Goal: Task Accomplishment & Management: Use online tool/utility

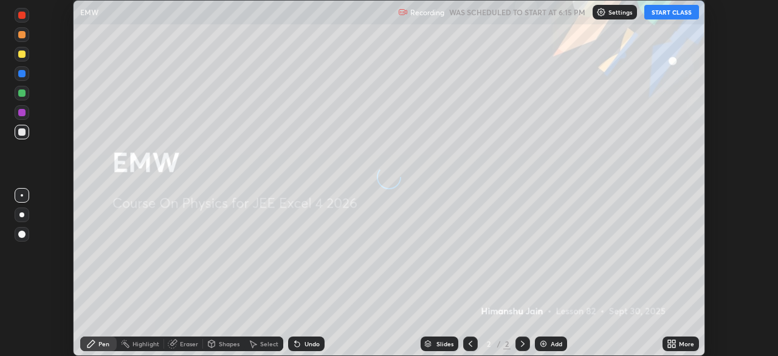
scroll to position [356, 777]
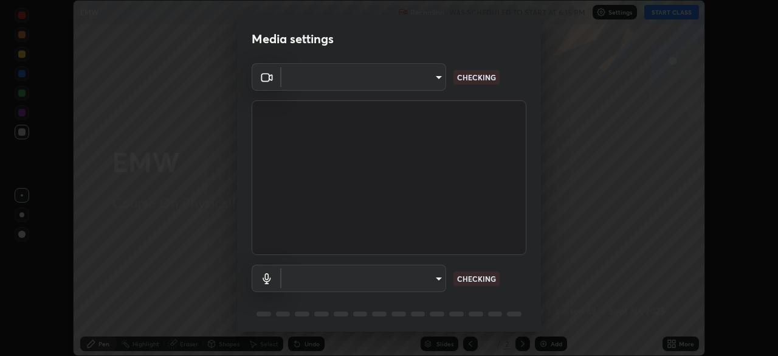
type input "f44939252cec670a7c81aafead478e6b9f15b20a1b8f1ae8dba2619045631b1c"
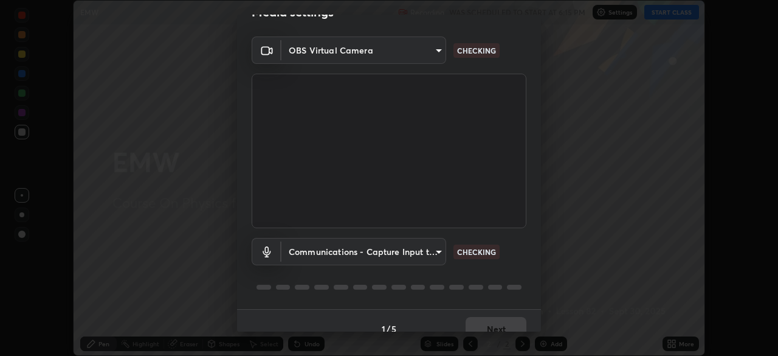
scroll to position [43, 0]
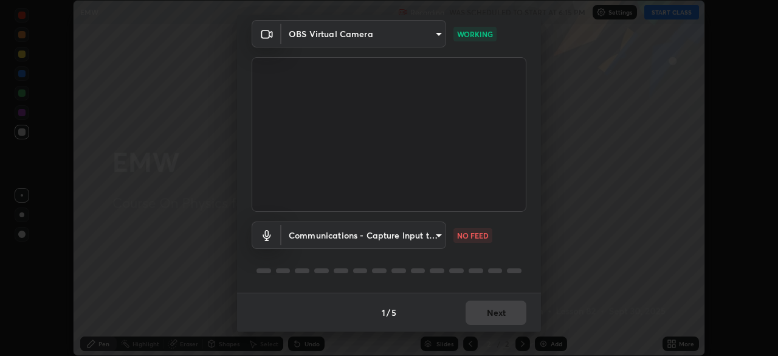
click at [411, 239] on body "Erase all EMW Recording WAS SCHEDULED TO START AT 6:15 PM Settings START CLASS …" at bounding box center [389, 178] width 778 height 356
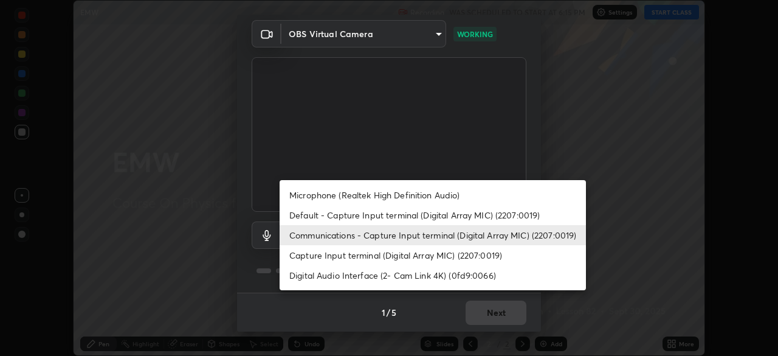
click at [421, 193] on li "Microphone (Realtek High Definition Audio)" at bounding box center [433, 195] width 306 height 20
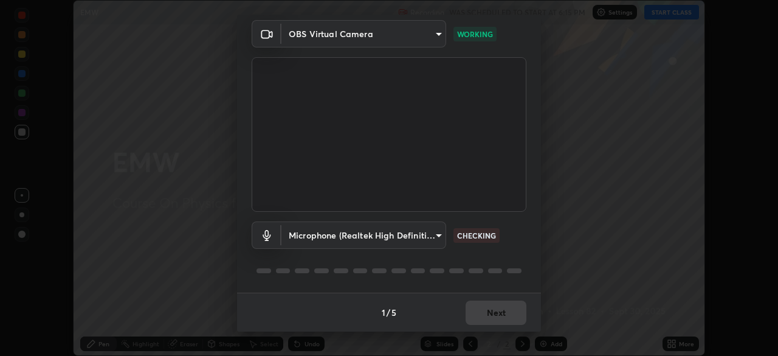
click at [417, 233] on body "Erase all EMW Recording WAS SCHEDULED TO START AT 6:15 PM Settings START CLASS …" at bounding box center [389, 178] width 778 height 356
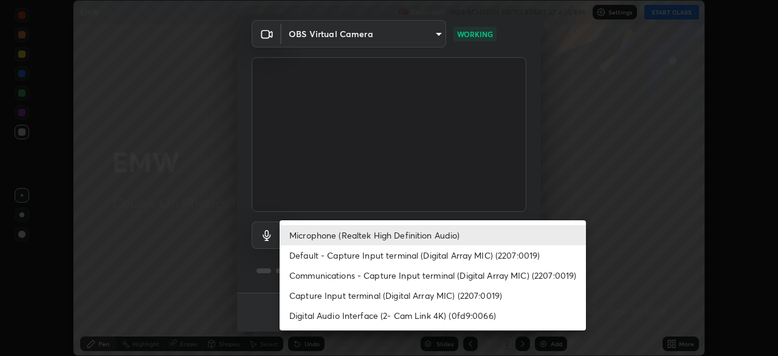
click at [414, 257] on li "Default - Capture Input terminal (Digital Array MIC) (2207:0019)" at bounding box center [433, 255] width 306 height 20
type input "default"
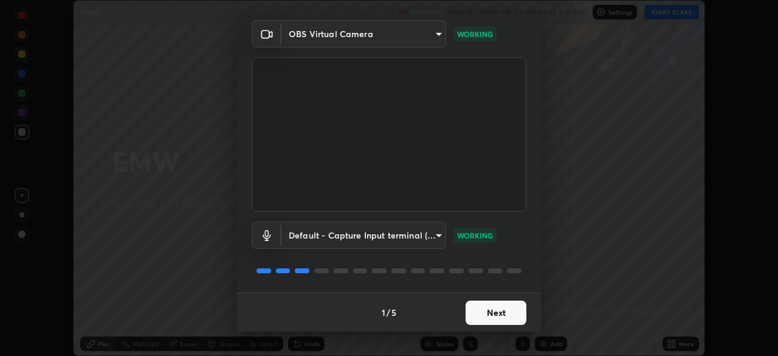
click at [499, 311] on button "Next" at bounding box center [495, 312] width 61 height 24
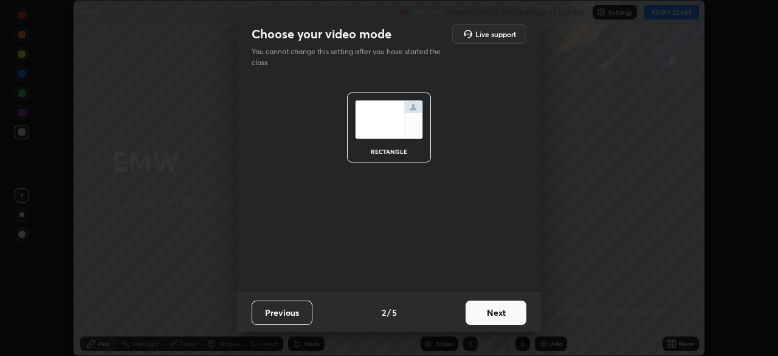
scroll to position [0, 0]
click at [509, 311] on button "Next" at bounding box center [495, 312] width 61 height 24
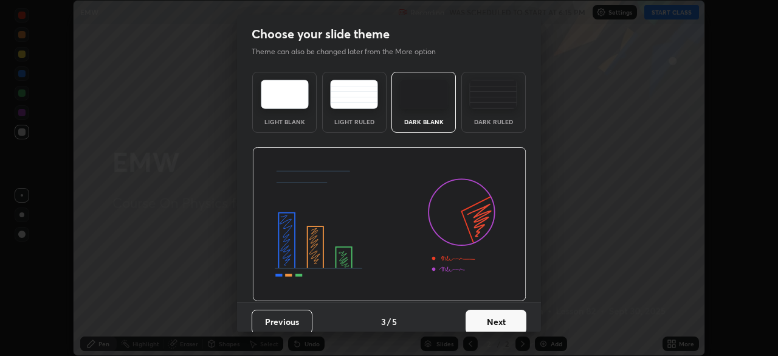
click at [511, 317] on button "Next" at bounding box center [495, 321] width 61 height 24
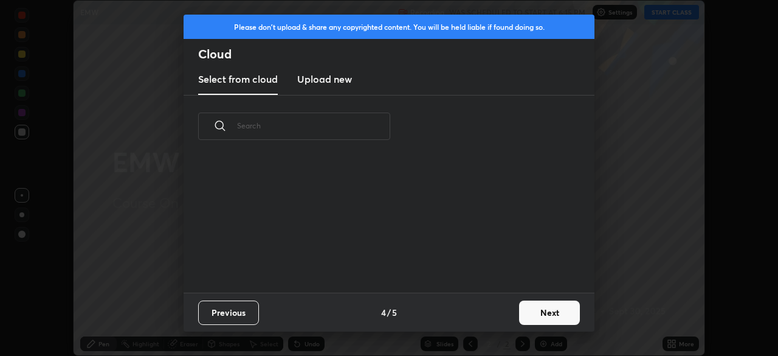
click at [530, 306] on button "Next" at bounding box center [549, 312] width 61 height 24
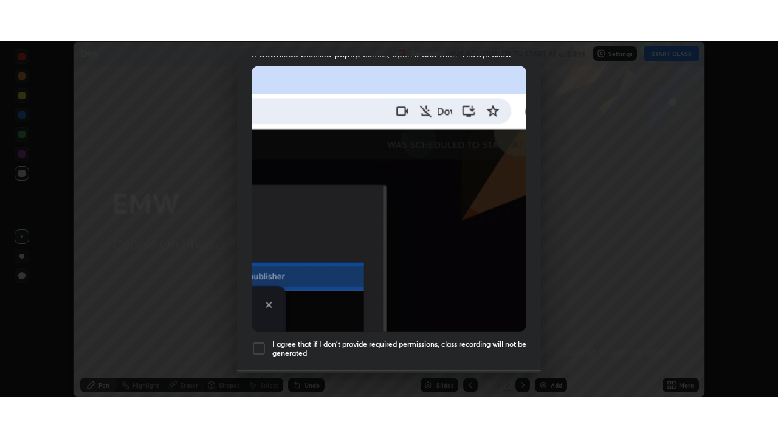
scroll to position [291, 0]
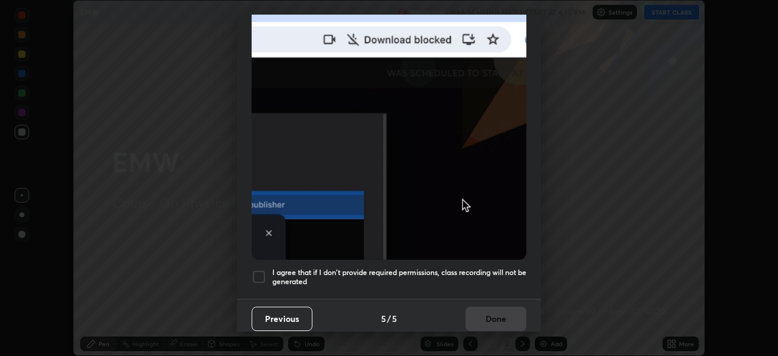
click at [261, 272] on div at bounding box center [259, 276] width 15 height 15
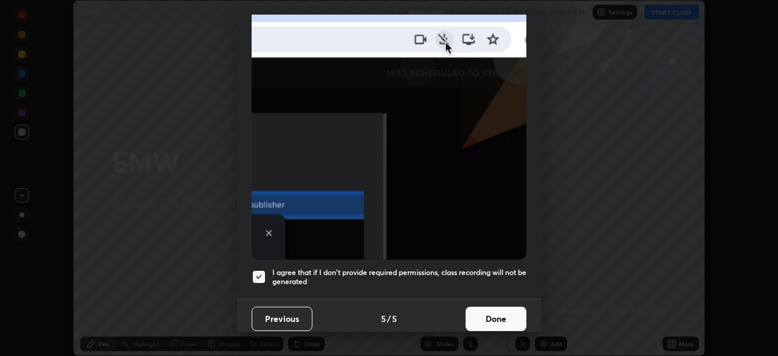
click at [485, 306] on button "Done" at bounding box center [495, 318] width 61 height 24
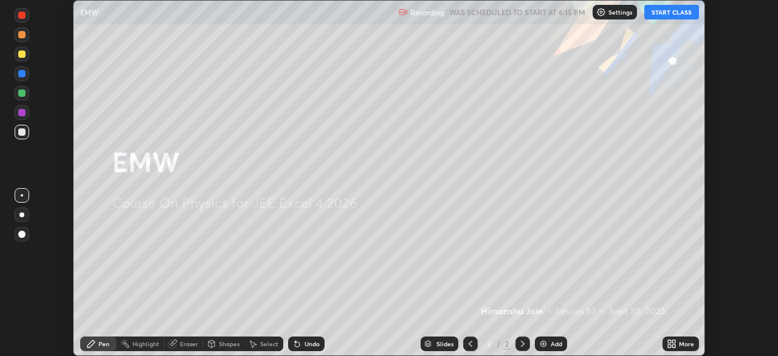
click at [669, 345] on icon at bounding box center [669, 345] width 3 height 3
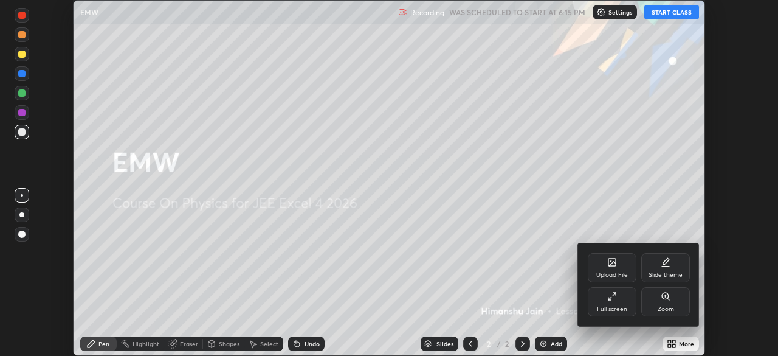
click at [614, 294] on icon at bounding box center [614, 293] width 3 height 3
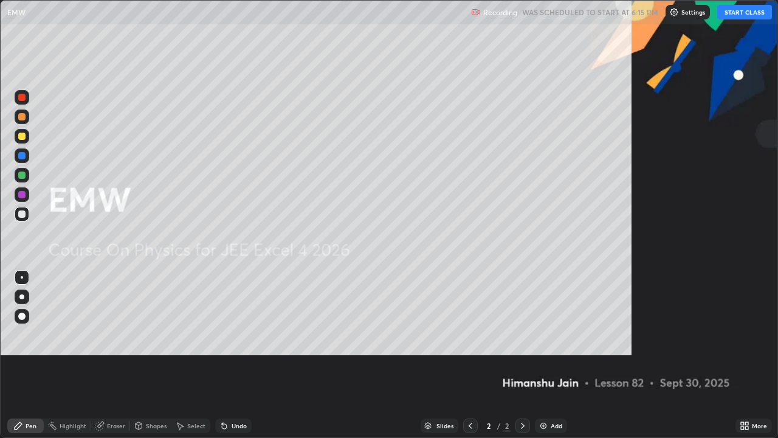
scroll to position [438, 778]
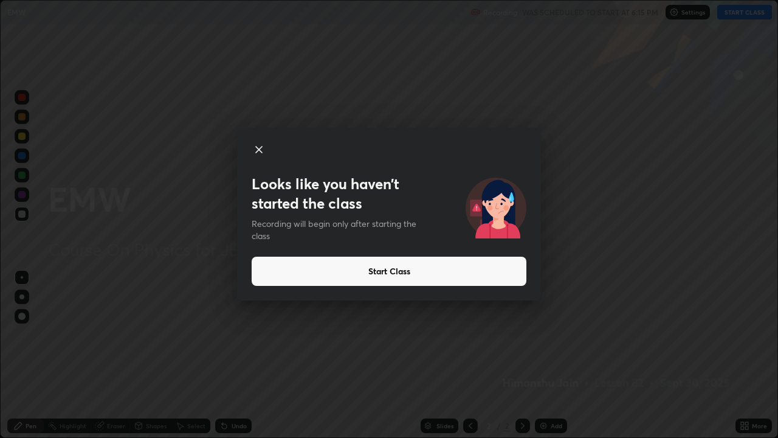
click at [327, 276] on button "Start Class" at bounding box center [389, 270] width 275 height 29
click at [458, 266] on button "Start Class" at bounding box center [389, 270] width 275 height 29
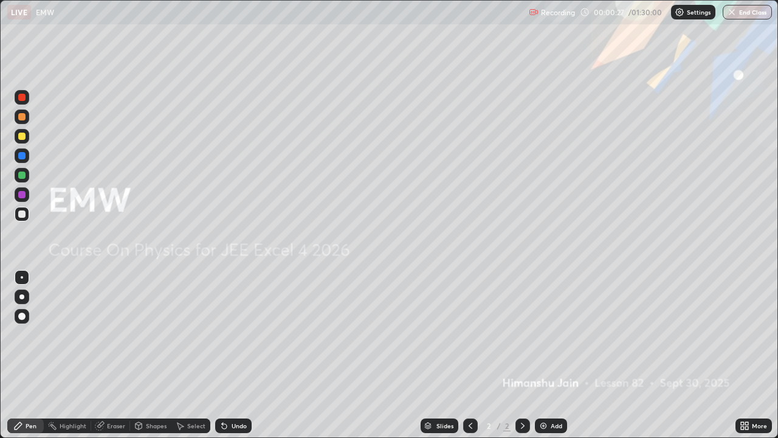
click at [541, 355] on div "Add" at bounding box center [551, 425] width 32 height 15
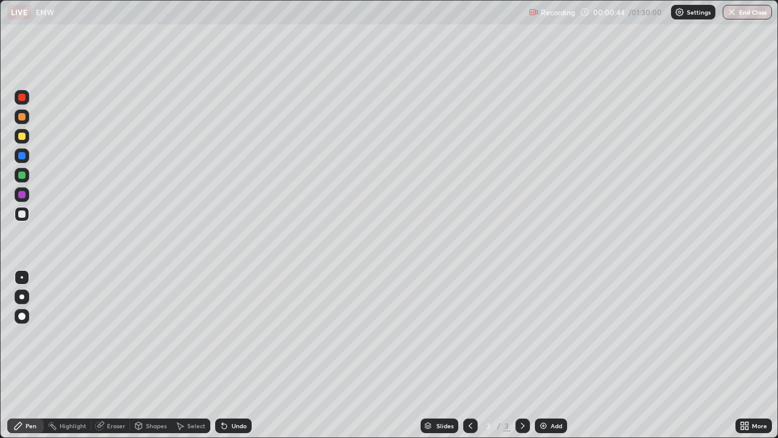
click at [27, 115] on div at bounding box center [22, 116] width 15 height 15
click at [157, 355] on div "Shapes" at bounding box center [156, 425] width 21 height 6
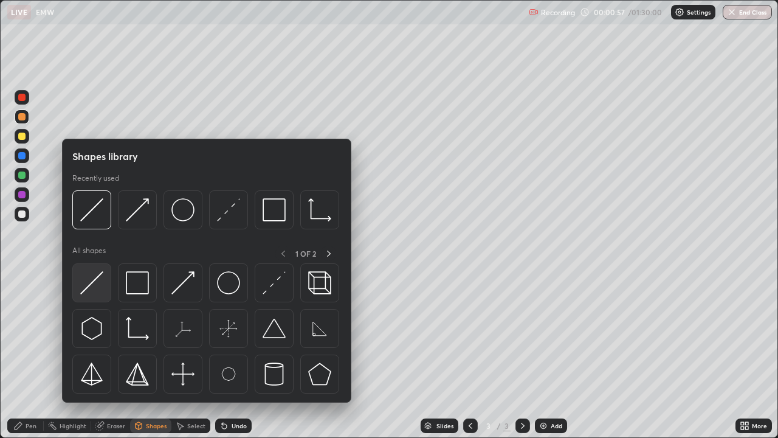
click at [95, 285] on img at bounding box center [91, 282] width 23 height 23
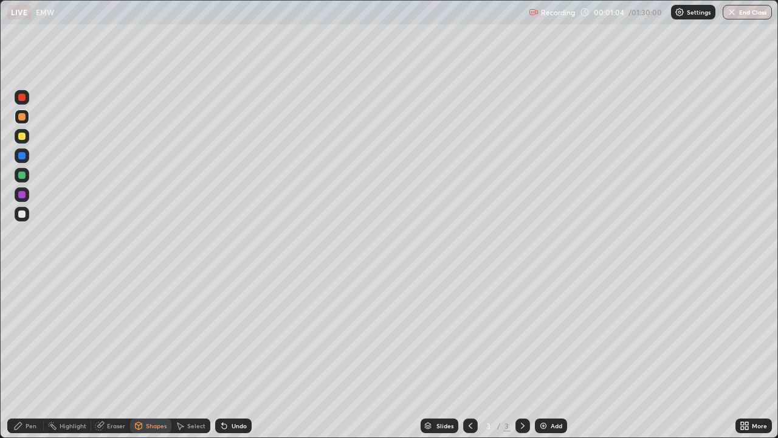
click at [235, 355] on div "Undo" at bounding box center [233, 425] width 36 height 15
click at [155, 355] on div "Shapes" at bounding box center [156, 425] width 21 height 6
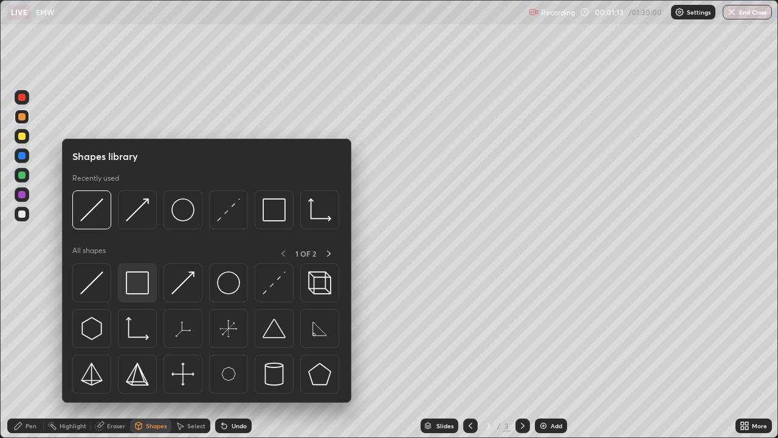
click at [148, 289] on img at bounding box center [137, 282] width 23 height 23
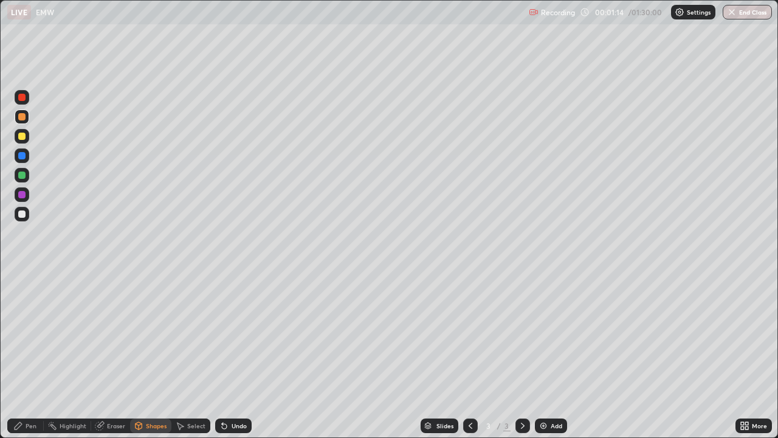
click at [22, 211] on div at bounding box center [21, 213] width 7 height 7
click at [116, 355] on div "Eraser" at bounding box center [116, 425] width 18 height 6
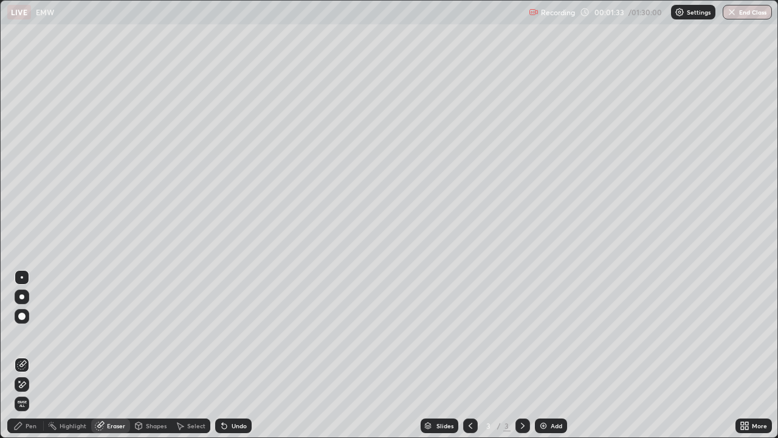
click at [241, 355] on div "Undo" at bounding box center [239, 425] width 15 height 6
click at [26, 355] on div "Pen" at bounding box center [31, 425] width 11 height 6
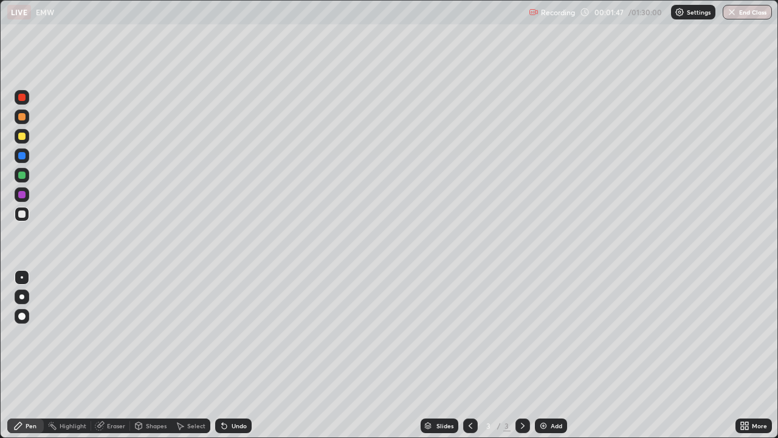
click at [232, 355] on div "Undo" at bounding box center [239, 425] width 15 height 6
click at [156, 355] on div "Shapes" at bounding box center [150, 425] width 41 height 15
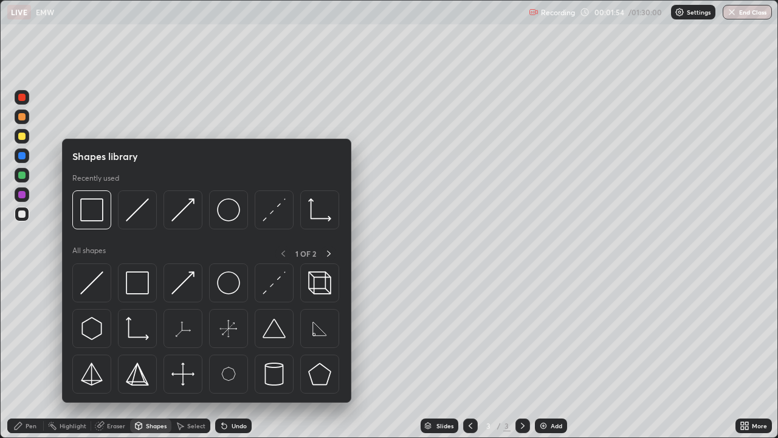
click at [119, 355] on div "Eraser" at bounding box center [116, 425] width 18 height 6
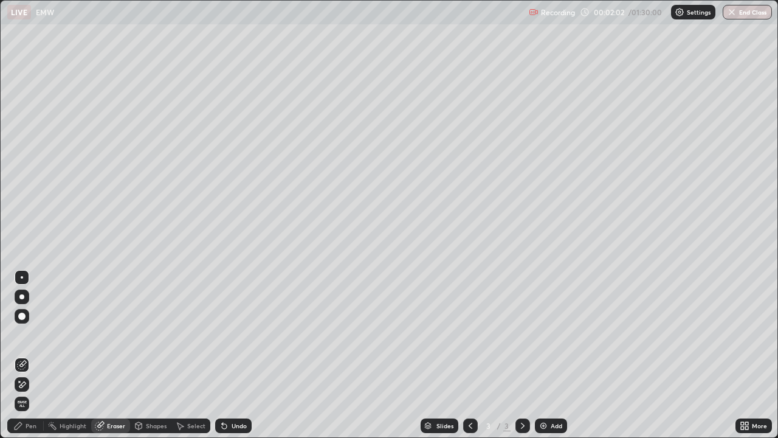
click at [28, 355] on div "Pen" at bounding box center [31, 425] width 11 height 6
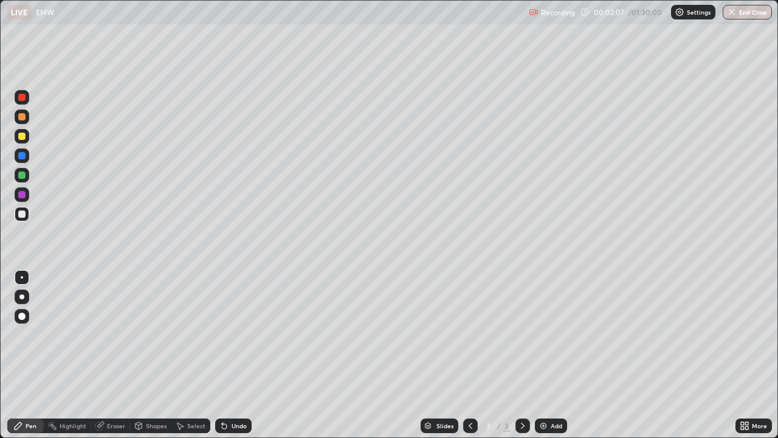
click at [204, 355] on div "Select" at bounding box center [196, 425] width 18 height 6
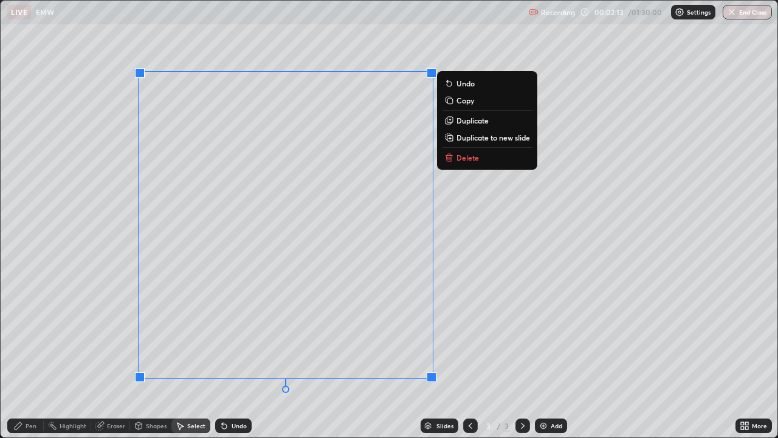
click at [39, 355] on div "Pen" at bounding box center [25, 425] width 36 height 15
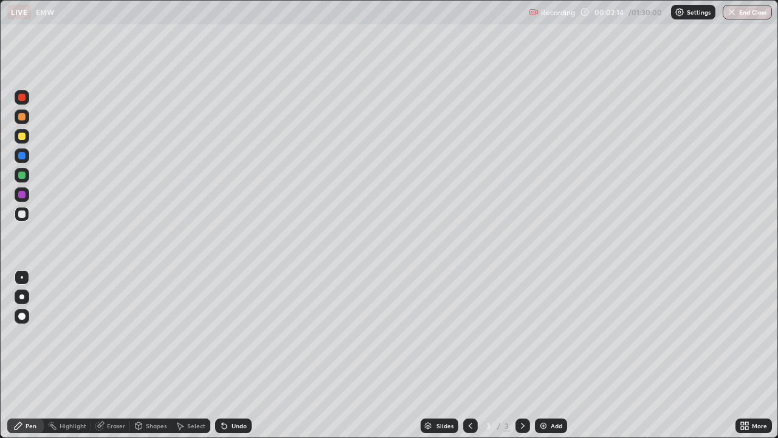
click at [21, 174] on div at bounding box center [21, 174] width 7 height 7
click at [149, 355] on div "Shapes" at bounding box center [156, 425] width 21 height 6
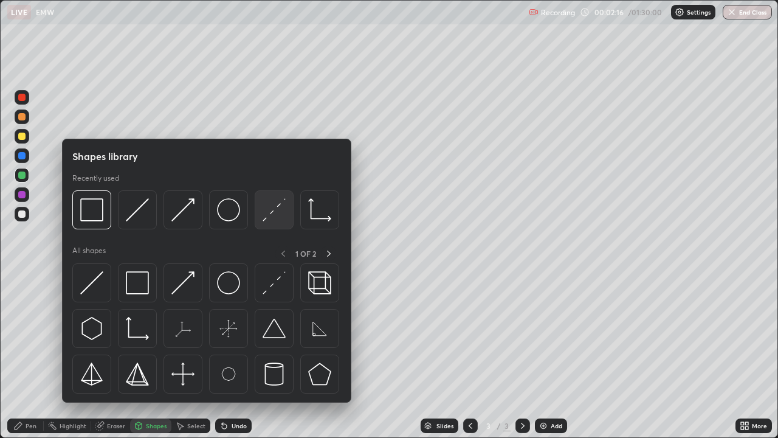
click at [277, 213] on img at bounding box center [274, 209] width 23 height 23
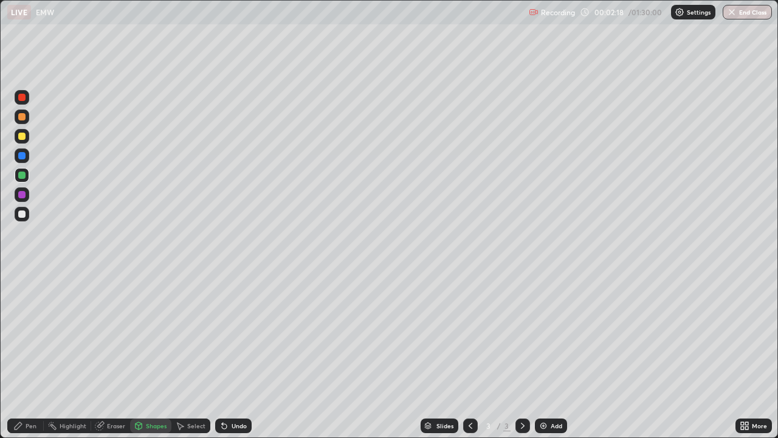
click at [22, 214] on div at bounding box center [21, 213] width 7 height 7
click at [21, 174] on div at bounding box center [21, 174] width 7 height 7
click at [156, 355] on div "Shapes" at bounding box center [156, 425] width 21 height 6
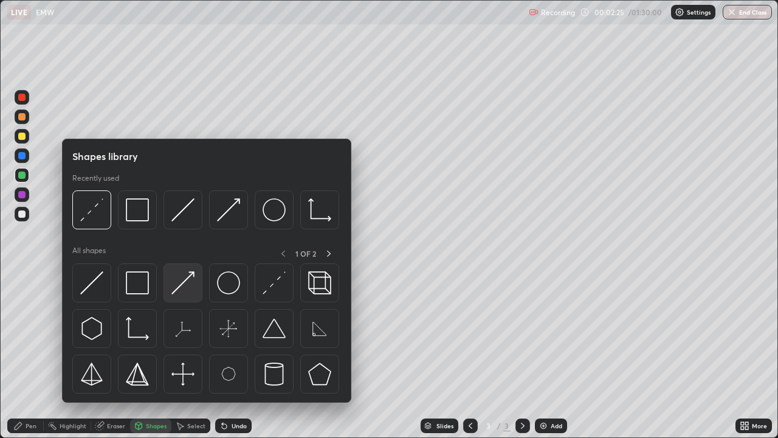
click at [181, 292] on img at bounding box center [182, 282] width 23 height 23
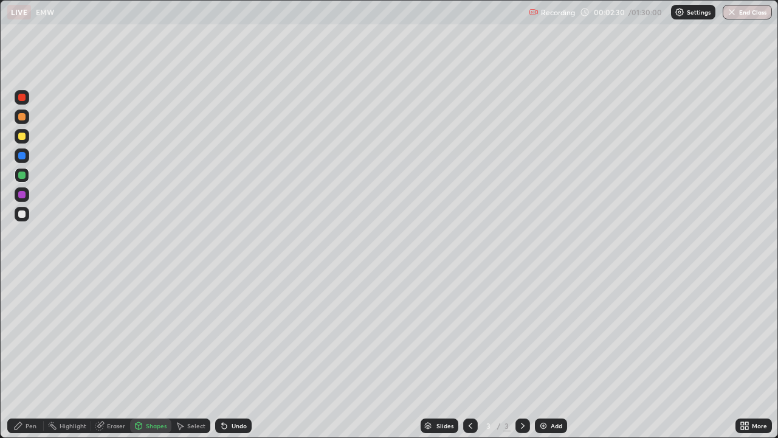
click at [27, 355] on div "Pen" at bounding box center [31, 425] width 11 height 6
click at [22, 136] on div at bounding box center [21, 135] width 7 height 7
click at [244, 355] on div "Undo" at bounding box center [239, 425] width 15 height 6
click at [242, 355] on div "Undo" at bounding box center [239, 425] width 15 height 6
click at [26, 117] on div at bounding box center [22, 116] width 15 height 15
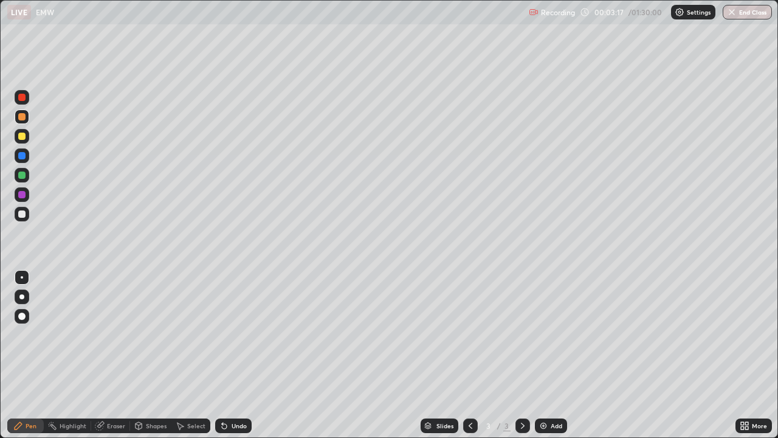
click at [21, 156] on div at bounding box center [21, 155] width 7 height 7
click at [156, 355] on div "Shapes" at bounding box center [156, 425] width 21 height 6
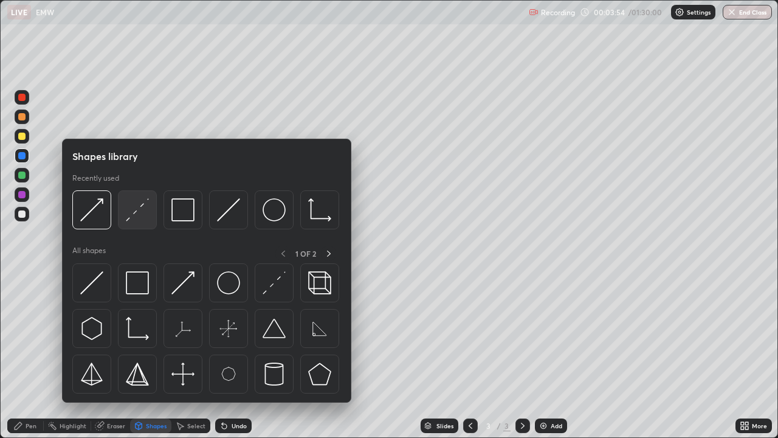
click at [134, 215] on img at bounding box center [137, 209] width 23 height 23
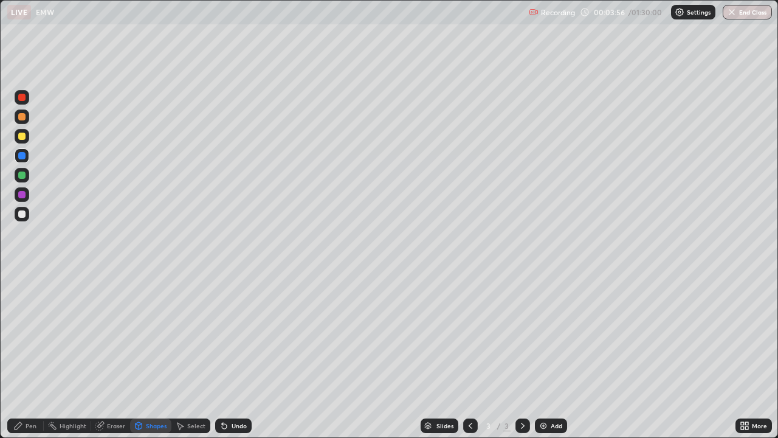
click at [29, 178] on div at bounding box center [22, 175] width 15 height 15
click at [26, 355] on div "Pen" at bounding box center [25, 425] width 36 height 15
click at [24, 196] on div at bounding box center [21, 194] width 7 height 7
click at [23, 98] on div at bounding box center [21, 97] width 7 height 7
click at [22, 104] on div at bounding box center [22, 97] width 15 height 15
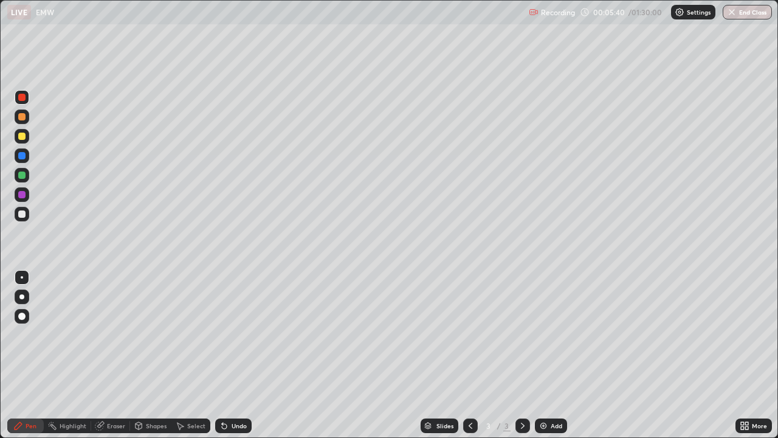
click at [236, 355] on div "Undo" at bounding box center [239, 425] width 15 height 6
click at [237, 355] on div "Undo" at bounding box center [239, 425] width 15 height 6
click at [23, 115] on div at bounding box center [21, 116] width 7 height 7
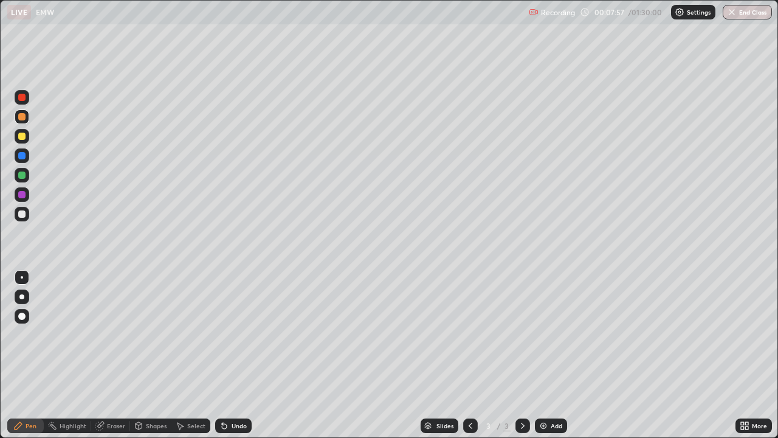
click at [116, 355] on div "Eraser" at bounding box center [116, 425] width 18 height 6
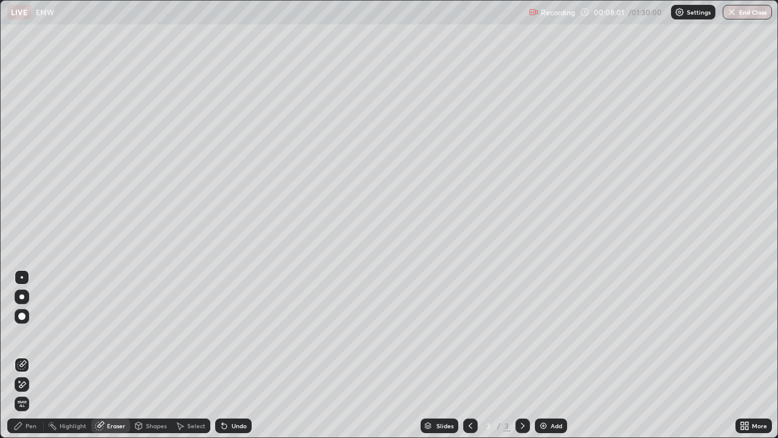
click at [34, 355] on div "Pen" at bounding box center [31, 425] width 11 height 6
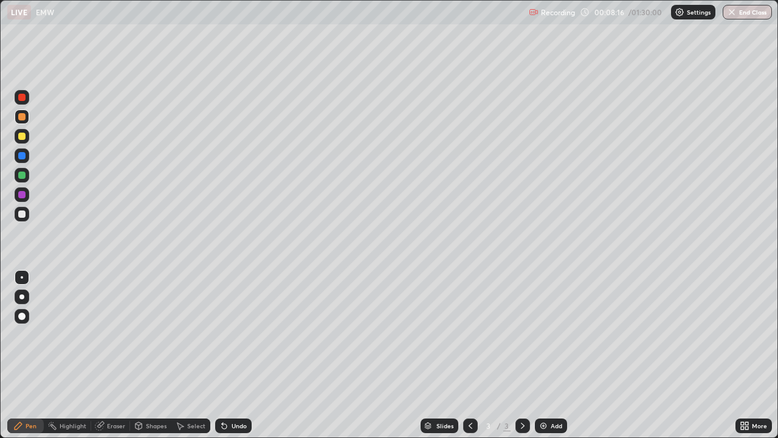
click at [21, 134] on div at bounding box center [21, 135] width 7 height 7
click at [159, 355] on div "Shapes" at bounding box center [150, 425] width 41 height 15
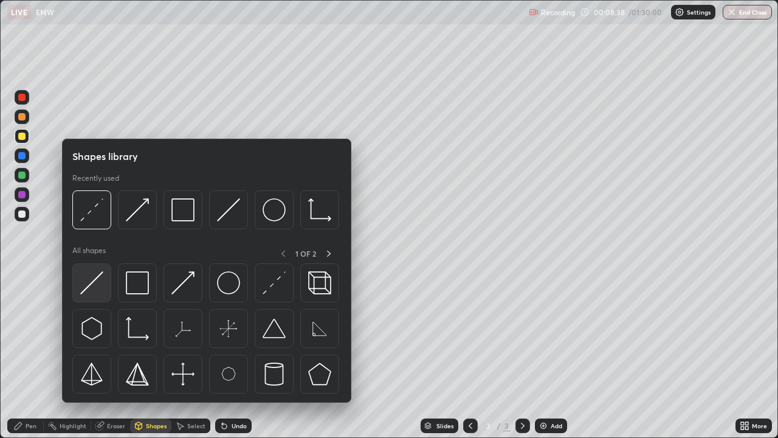
click at [97, 280] on img at bounding box center [91, 282] width 23 height 23
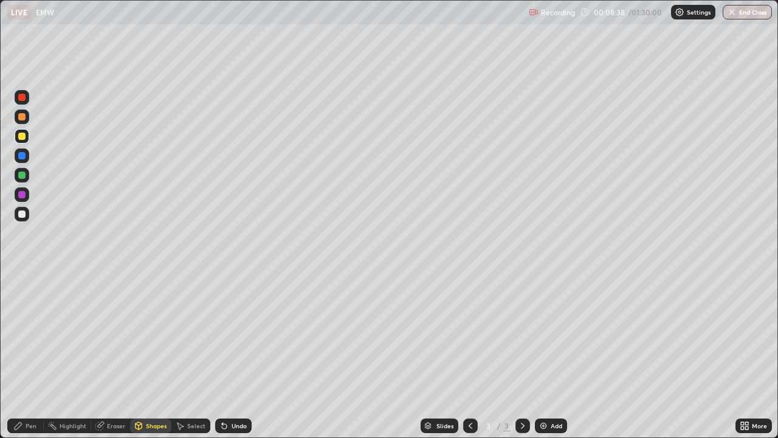
click at [23, 196] on div at bounding box center [21, 194] width 7 height 7
click at [34, 355] on div "Pen" at bounding box center [25, 425] width 36 height 15
click at [242, 355] on div "Undo" at bounding box center [239, 425] width 15 height 6
click at [163, 355] on div "Shapes" at bounding box center [156, 425] width 21 height 6
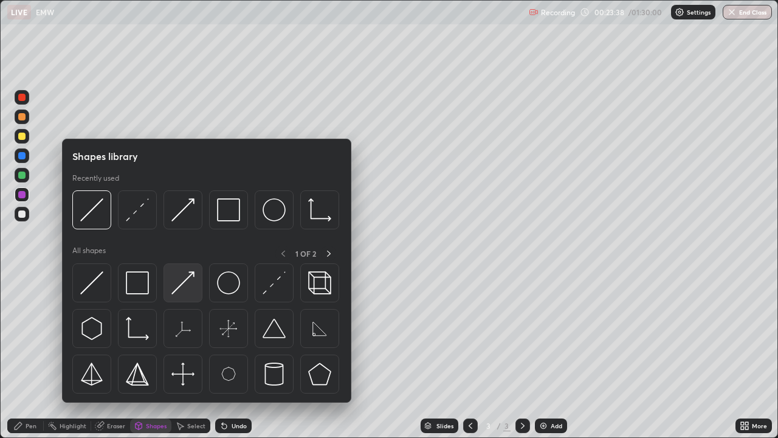
click at [187, 282] on img at bounding box center [182, 282] width 23 height 23
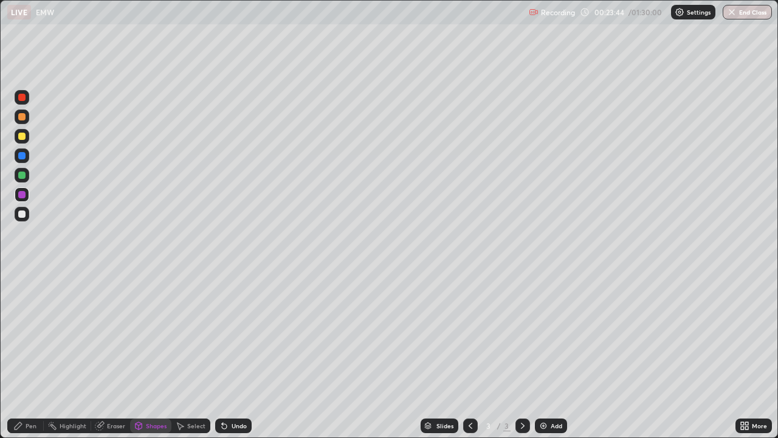
click at [25, 355] on div "Pen" at bounding box center [25, 425] width 36 height 15
click at [21, 177] on div at bounding box center [21, 174] width 7 height 7
click at [551, 355] on div "Add" at bounding box center [557, 425] width 12 height 6
click at [233, 355] on div "Undo" at bounding box center [239, 425] width 15 height 6
click at [233, 355] on div "Undo" at bounding box center [233, 425] width 36 height 15
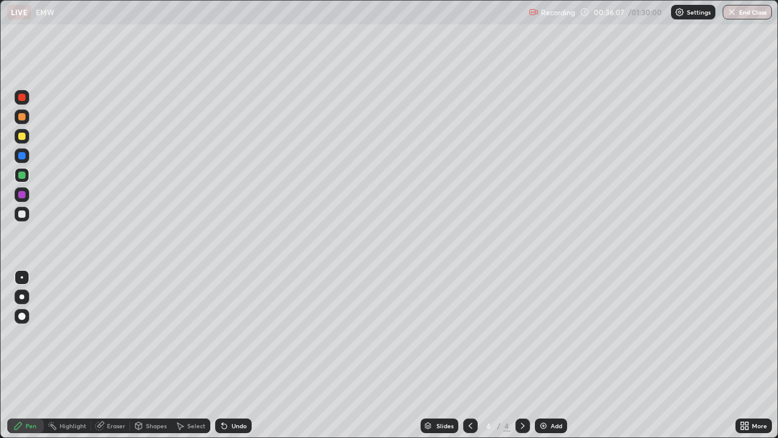
click at [116, 355] on div "Eraser" at bounding box center [116, 425] width 18 height 6
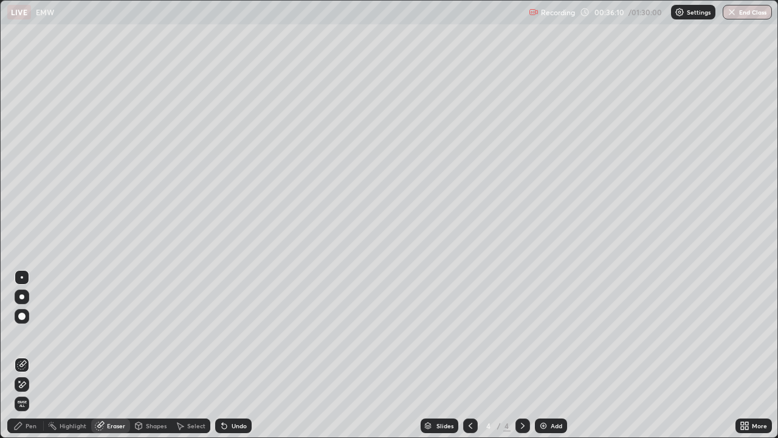
click at [38, 355] on div "Pen" at bounding box center [25, 425] width 36 height 15
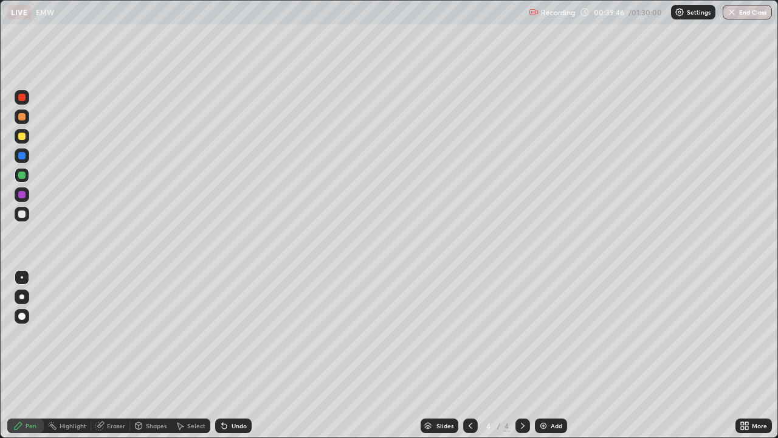
click at [162, 355] on div "Shapes" at bounding box center [156, 425] width 21 height 6
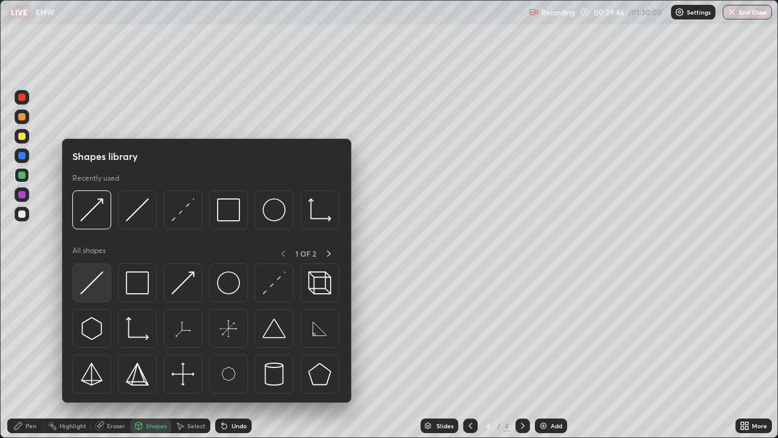
click at [108, 282] on div at bounding box center [91, 282] width 39 height 39
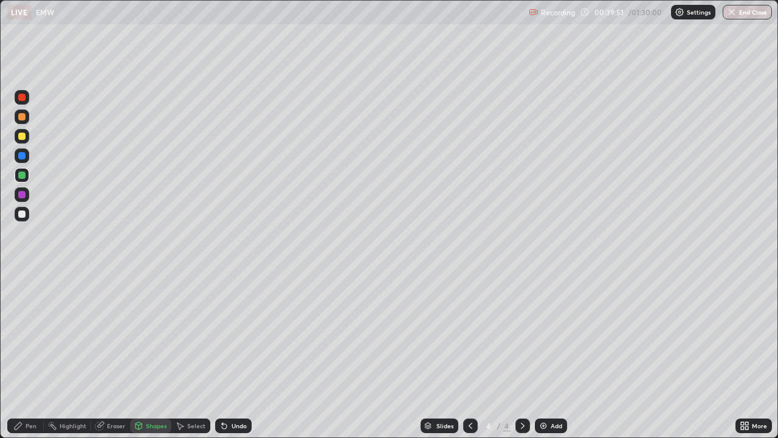
click at [245, 355] on div "Undo" at bounding box center [233, 425] width 36 height 15
click at [33, 355] on div "Pen" at bounding box center [25, 425] width 36 height 15
click at [148, 355] on div "Shapes" at bounding box center [156, 425] width 21 height 6
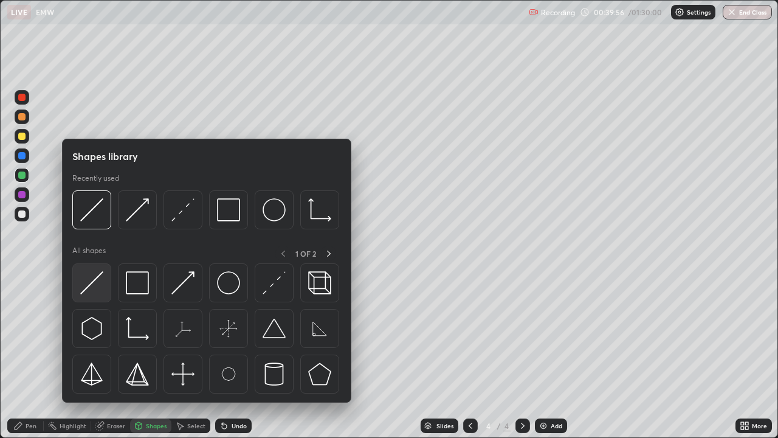
click at [103, 283] on img at bounding box center [91, 282] width 23 height 23
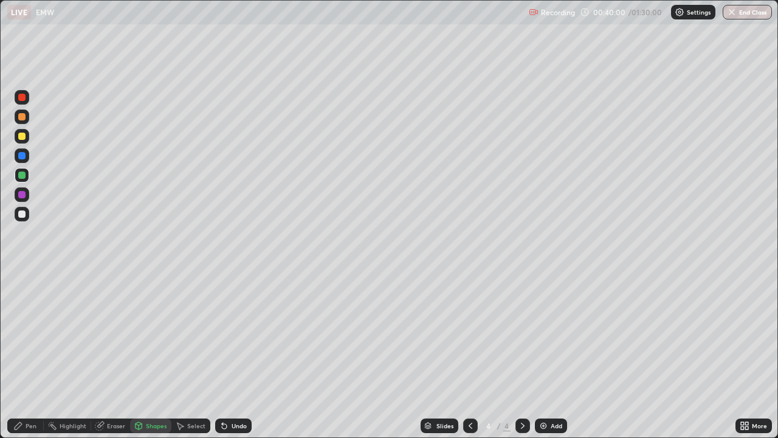
click at [31, 355] on div "Pen" at bounding box center [31, 425] width 11 height 6
click at [548, 355] on div "Add" at bounding box center [551, 425] width 32 height 15
click at [22, 192] on div at bounding box center [21, 194] width 7 height 7
click at [26, 213] on div at bounding box center [22, 214] width 15 height 15
click at [469, 355] on icon at bounding box center [471, 425] width 4 height 6
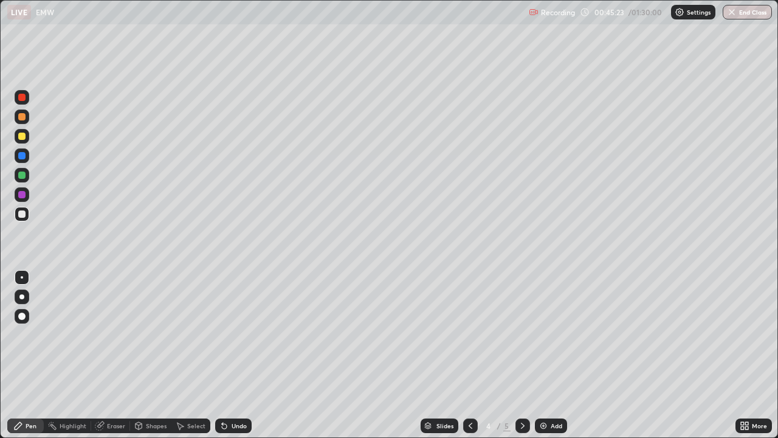
click at [470, 355] on div at bounding box center [470, 425] width 15 height 15
click at [523, 355] on icon at bounding box center [523, 426] width 10 height 10
click at [521, 355] on icon at bounding box center [523, 426] width 10 height 10
click at [155, 355] on div "Shapes" at bounding box center [156, 425] width 21 height 6
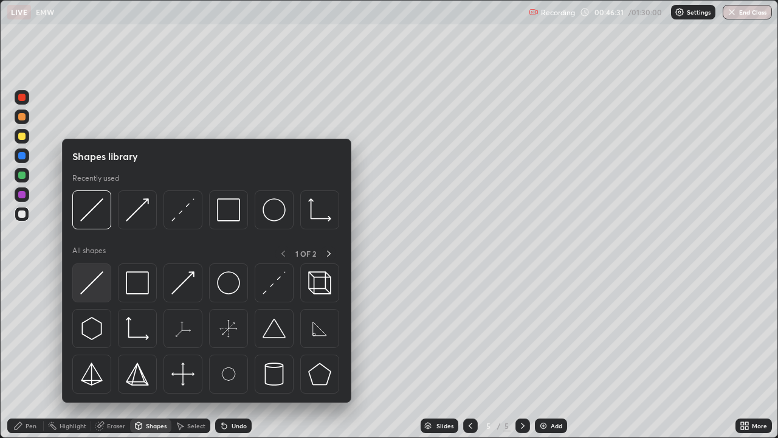
click at [105, 283] on div at bounding box center [91, 282] width 39 height 39
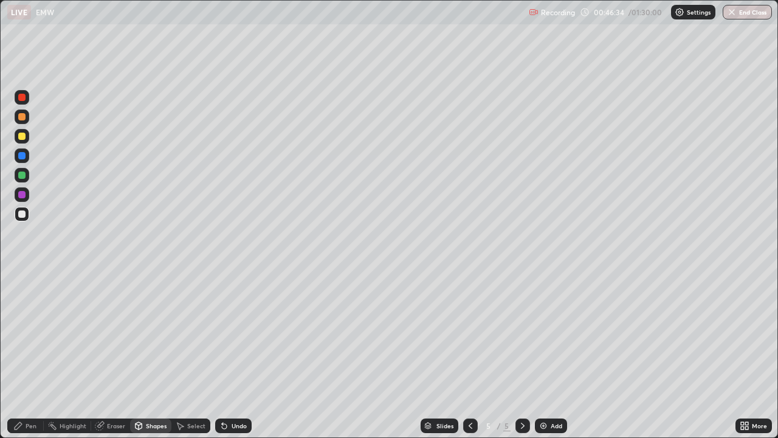
click at [115, 355] on div "Eraser" at bounding box center [116, 425] width 18 height 6
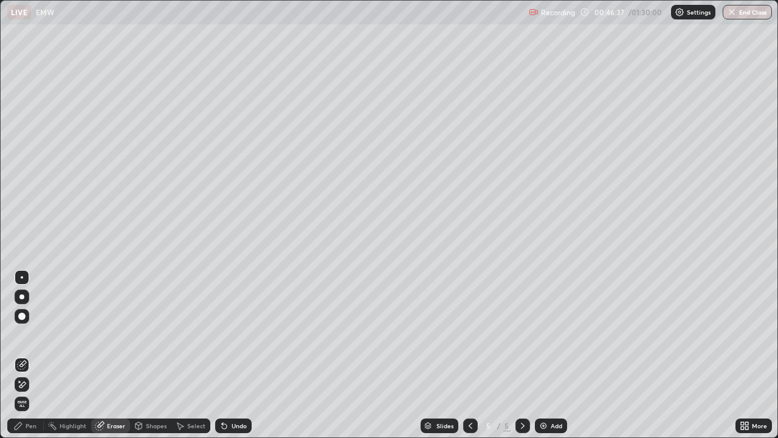
click at [154, 355] on div "Shapes" at bounding box center [156, 425] width 21 height 6
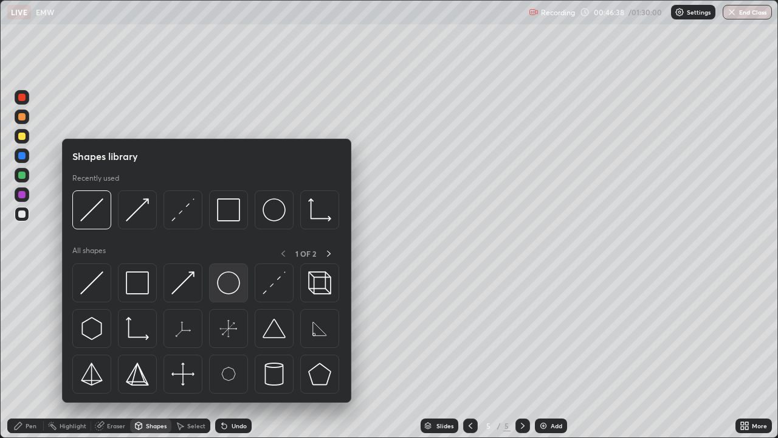
click at [234, 287] on img at bounding box center [228, 282] width 23 height 23
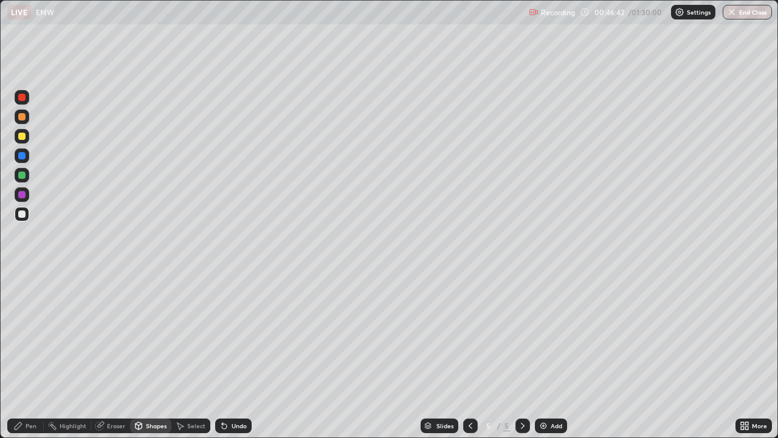
click at [161, 355] on div "Shapes" at bounding box center [150, 425] width 41 height 15
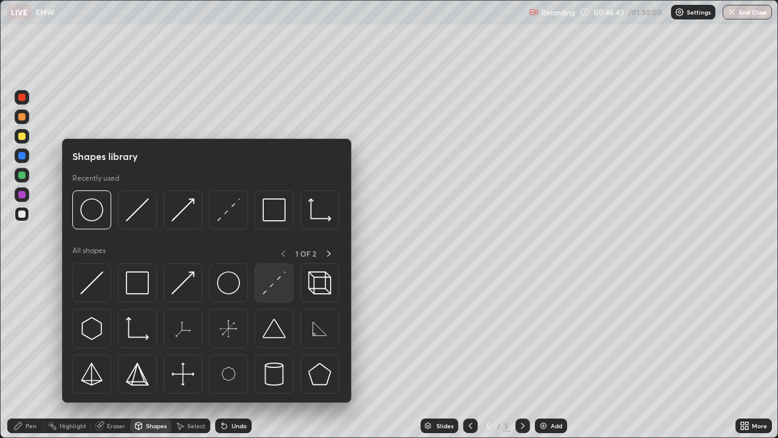
click at [271, 281] on img at bounding box center [274, 282] width 23 height 23
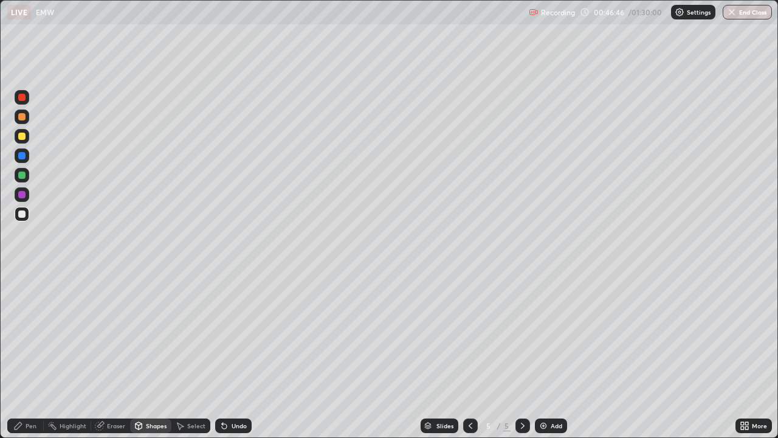
click at [40, 355] on div "Pen" at bounding box center [25, 425] width 36 height 15
click at [22, 176] on div at bounding box center [21, 174] width 7 height 7
click at [554, 355] on div "Add" at bounding box center [557, 425] width 12 height 6
click at [159, 355] on div "Shapes" at bounding box center [156, 425] width 21 height 6
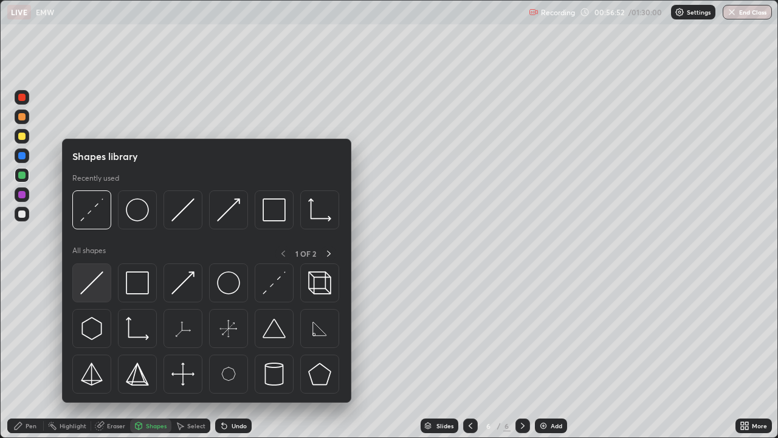
click at [99, 280] on img at bounding box center [91, 282] width 23 height 23
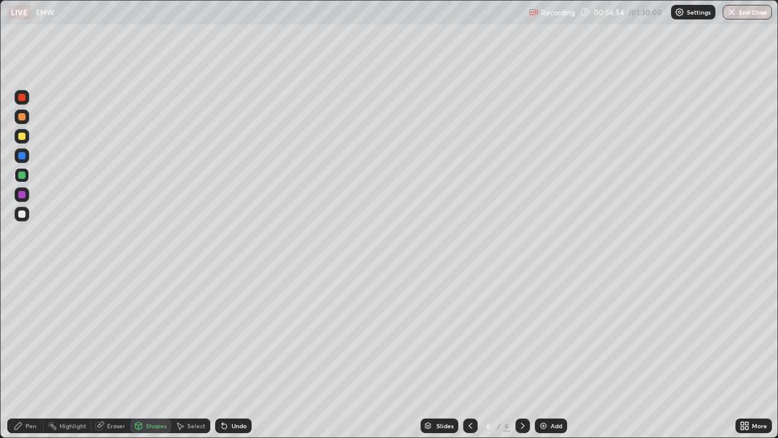
click at [247, 355] on div "Undo" at bounding box center [233, 425] width 36 height 15
click at [29, 218] on div at bounding box center [22, 213] width 15 height 19
click at [31, 355] on div "Pen" at bounding box center [31, 425] width 11 height 6
click at [154, 355] on div "Shapes" at bounding box center [150, 425] width 41 height 15
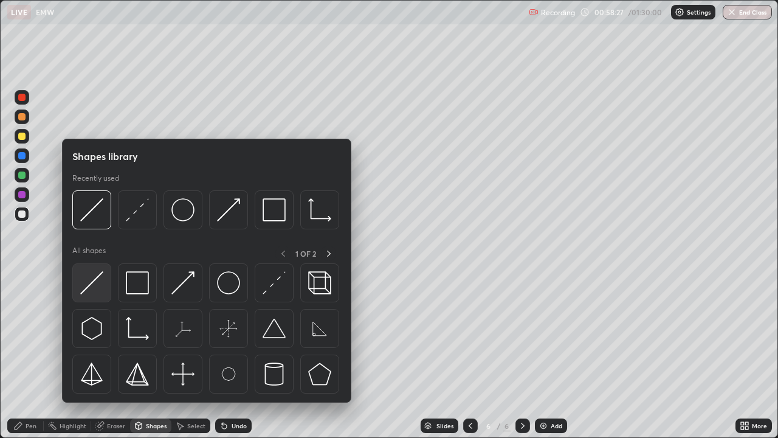
click at [99, 289] on img at bounding box center [91, 282] width 23 height 23
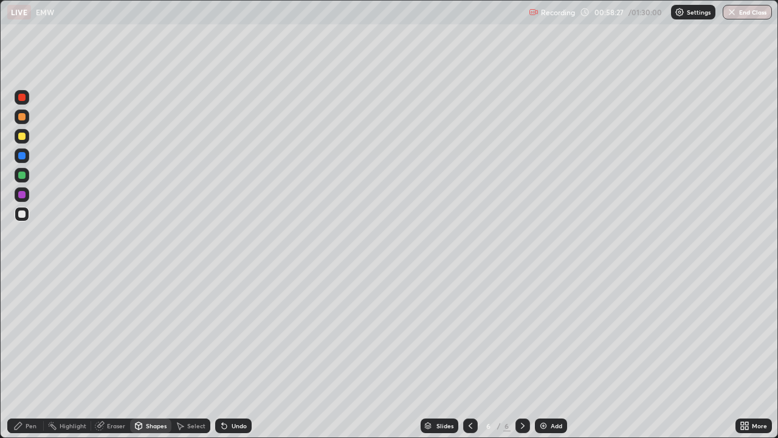
click at [27, 174] on div at bounding box center [22, 175] width 15 height 15
click at [32, 355] on div "Pen" at bounding box center [31, 425] width 11 height 6
click at [196, 355] on div "Select" at bounding box center [196, 425] width 18 height 6
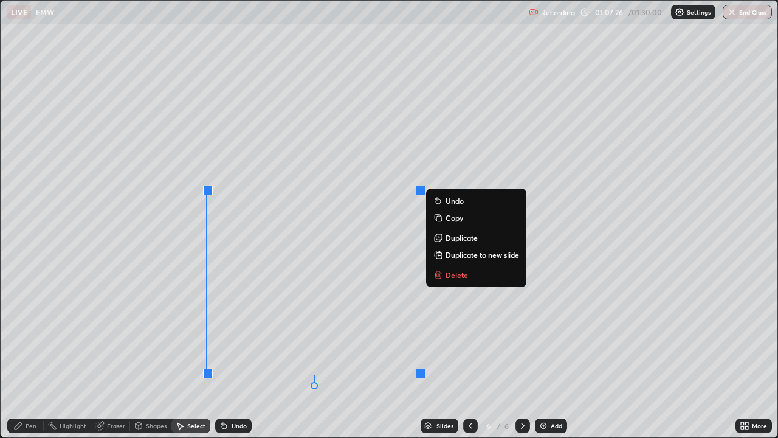
click at [461, 236] on p "Duplicate" at bounding box center [461, 238] width 32 height 10
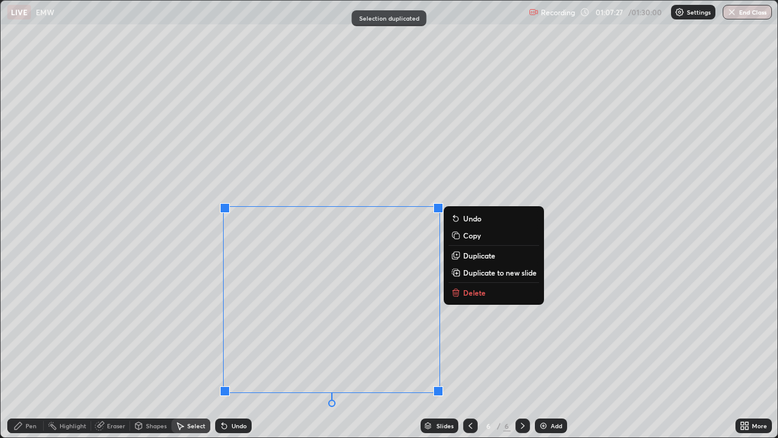
click at [342, 345] on div "0 ° Undo Copy Duplicate Duplicate to new slide Delete" at bounding box center [389, 219] width 777 height 436
click at [241, 355] on div "Undo" at bounding box center [239, 425] width 15 height 6
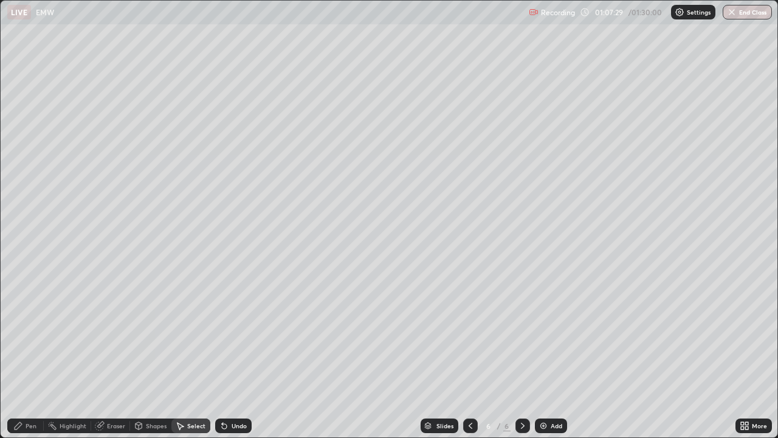
click at [242, 355] on div "Undo" at bounding box center [233, 425] width 36 height 15
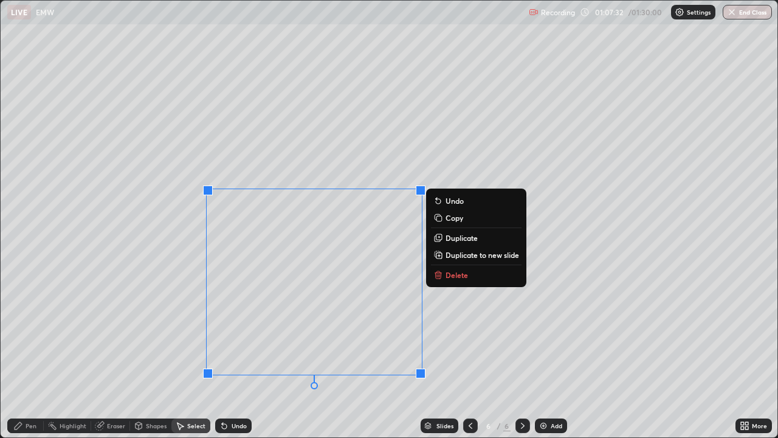
click at [465, 252] on p "Duplicate to new slide" at bounding box center [482, 255] width 74 height 10
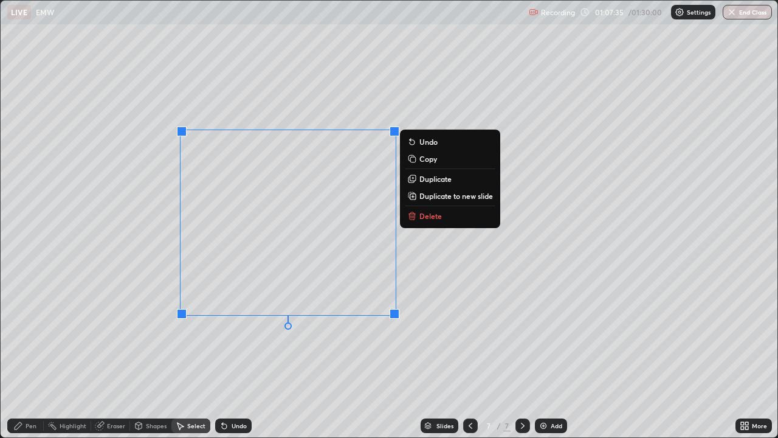
click at [29, 355] on div "Pen" at bounding box center [25, 425] width 36 height 15
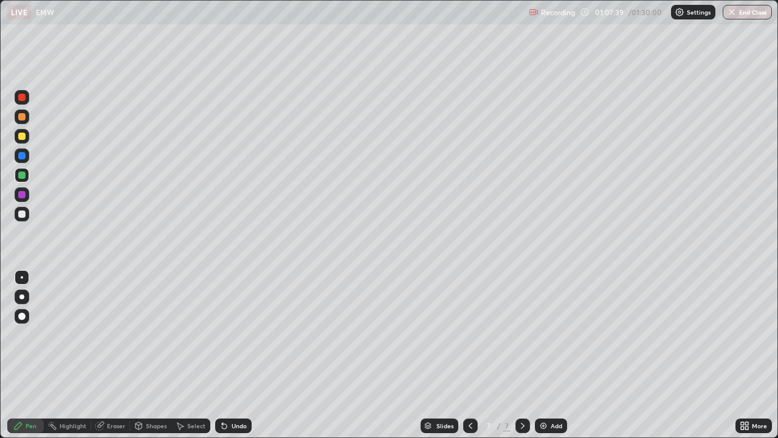
click at [155, 355] on div "Shapes" at bounding box center [156, 425] width 21 height 6
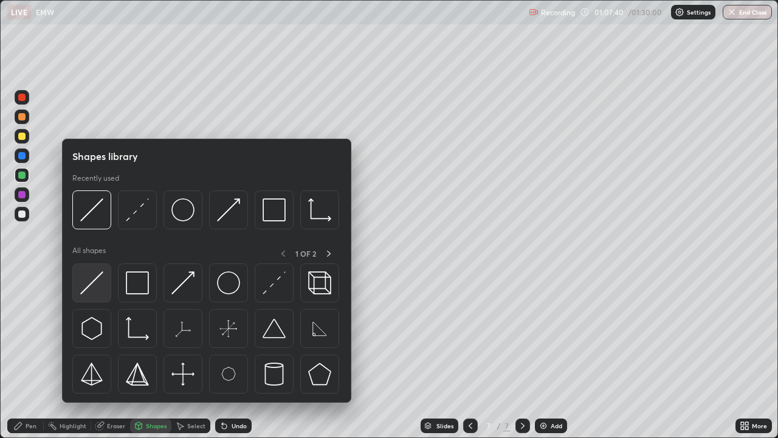
click at [100, 278] on img at bounding box center [91, 282] width 23 height 23
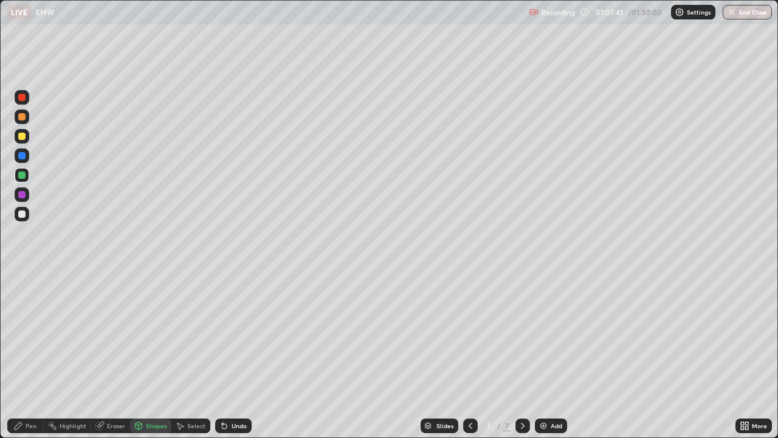
click at [23, 134] on div at bounding box center [21, 135] width 7 height 7
click at [29, 355] on div "Pen" at bounding box center [31, 425] width 11 height 6
click at [157, 355] on div "Shapes" at bounding box center [156, 425] width 21 height 6
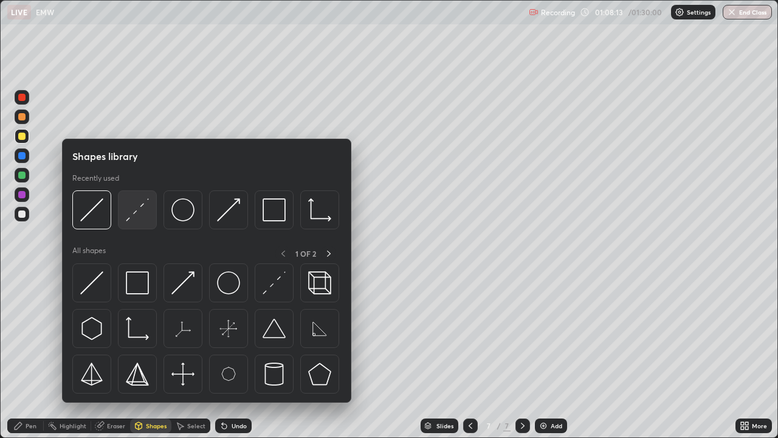
click at [144, 219] on img at bounding box center [137, 209] width 23 height 23
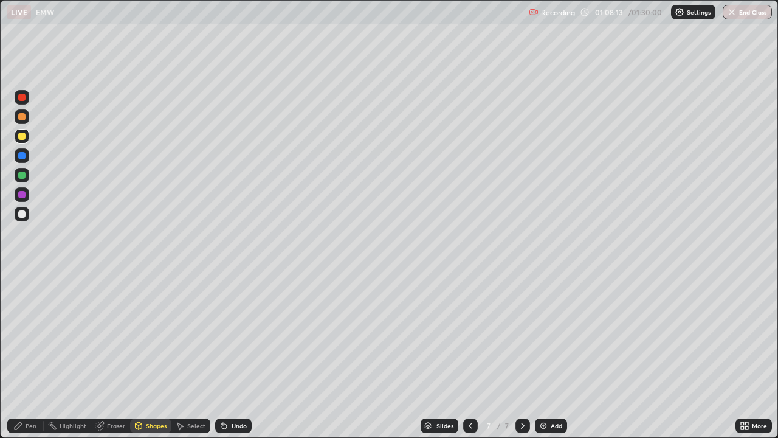
click at [27, 113] on div at bounding box center [22, 116] width 15 height 15
click at [24, 355] on div "Pen" at bounding box center [25, 425] width 36 height 15
click at [163, 355] on div "Shapes" at bounding box center [156, 425] width 21 height 6
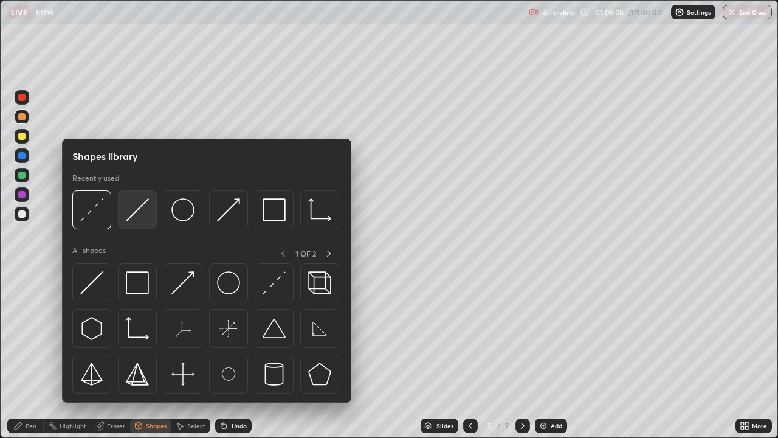
click at [143, 213] on img at bounding box center [137, 209] width 23 height 23
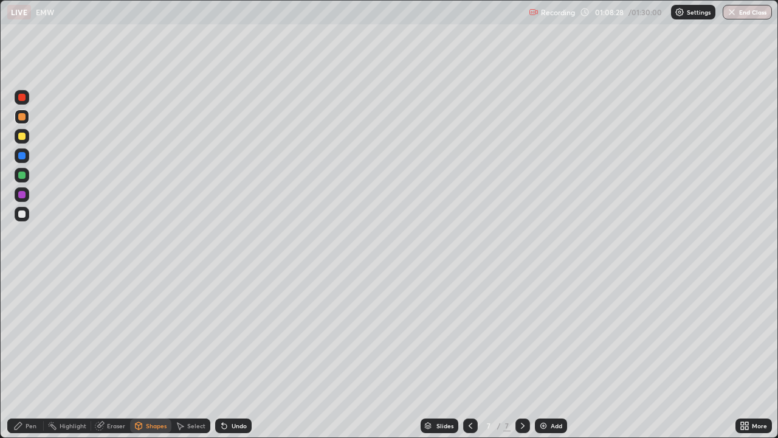
click at [27, 212] on div at bounding box center [22, 214] width 15 height 15
click at [25, 355] on div "Pen" at bounding box center [25, 425] width 36 height 15
click at [159, 355] on div "Shapes" at bounding box center [156, 425] width 21 height 6
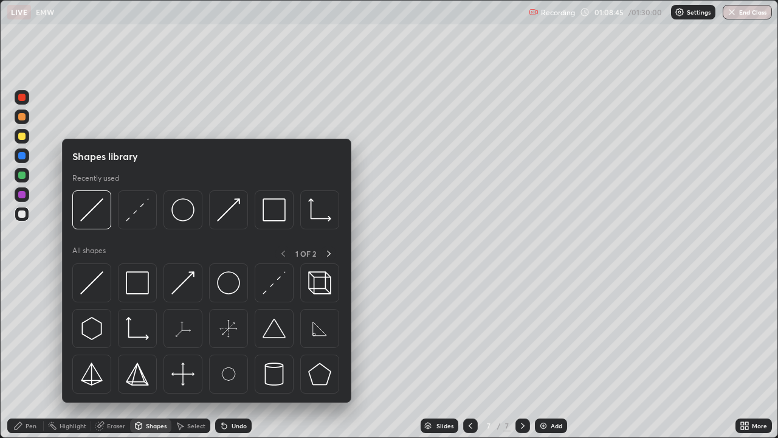
click at [105, 284] on div at bounding box center [91, 282] width 39 height 39
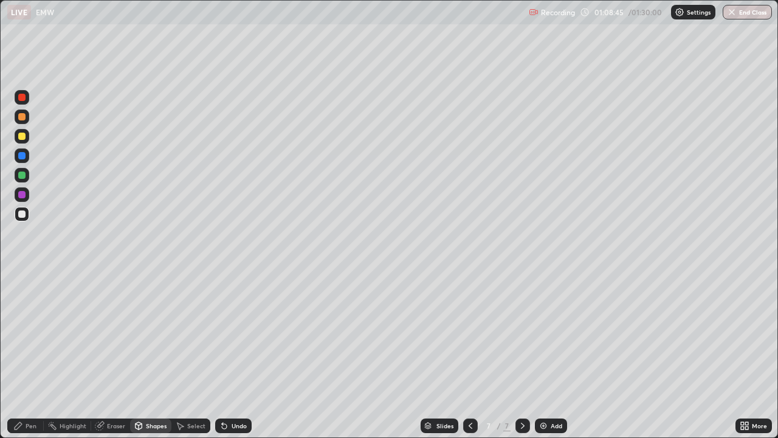
click at [22, 174] on div at bounding box center [21, 174] width 7 height 7
click at [32, 355] on div "Pen" at bounding box center [31, 425] width 11 height 6
click at [23, 114] on div at bounding box center [21, 116] width 7 height 7
click at [541, 355] on img at bounding box center [543, 426] width 10 height 10
click at [153, 355] on div "Shapes" at bounding box center [150, 425] width 41 height 15
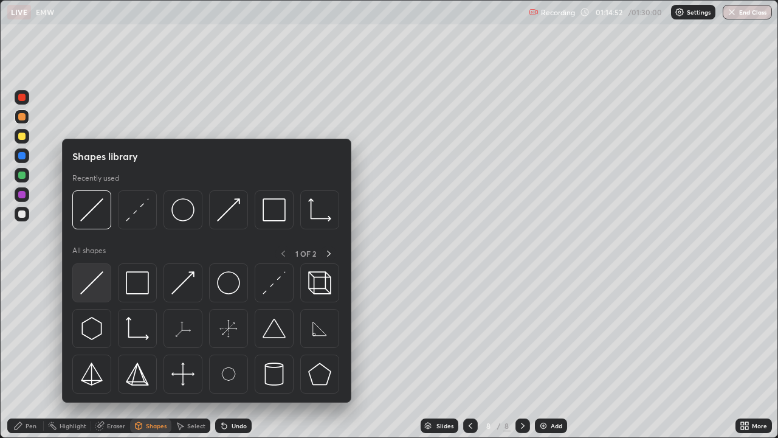
click at [95, 286] on img at bounding box center [91, 282] width 23 height 23
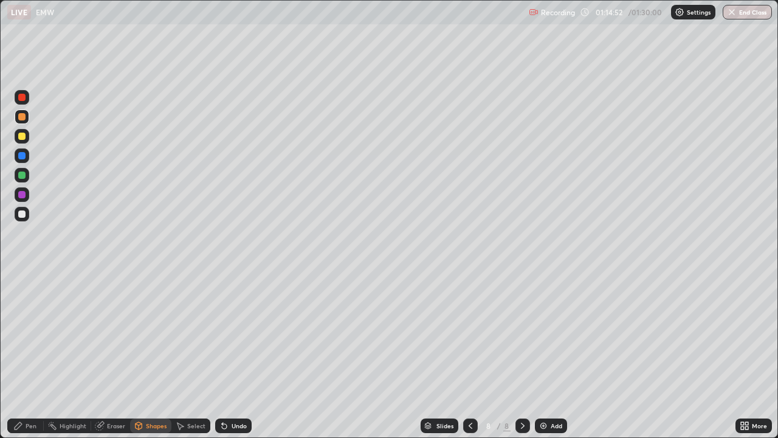
click at [21, 213] on div at bounding box center [21, 213] width 7 height 7
click at [159, 355] on div "Shapes" at bounding box center [150, 425] width 41 height 15
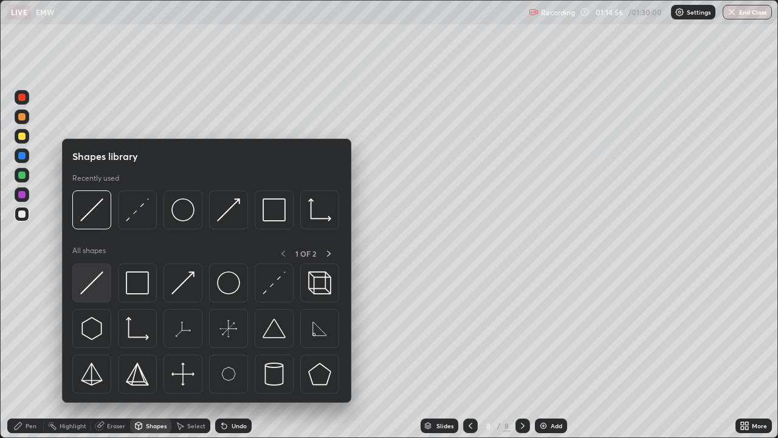
click at [92, 284] on img at bounding box center [91, 282] width 23 height 23
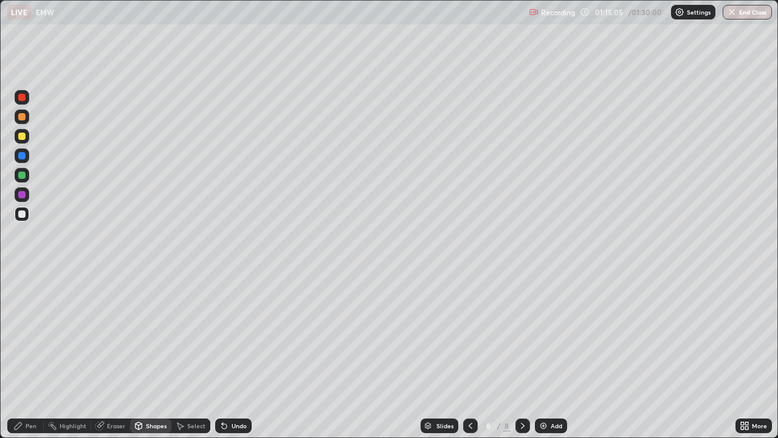
click at [159, 355] on div "Shapes" at bounding box center [156, 425] width 21 height 6
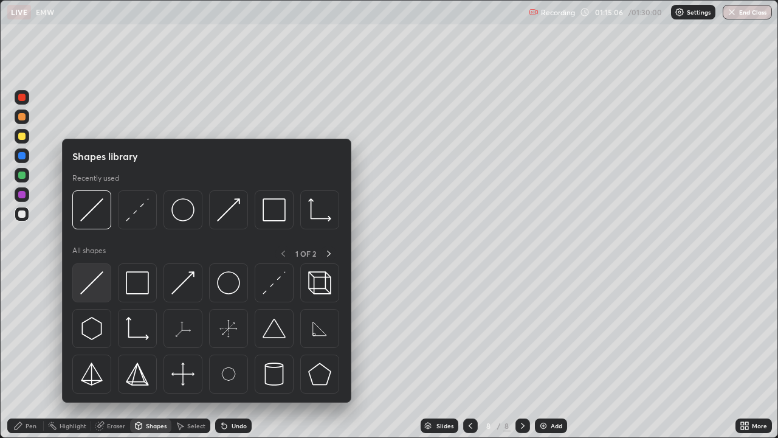
click at [99, 280] on img at bounding box center [91, 282] width 23 height 23
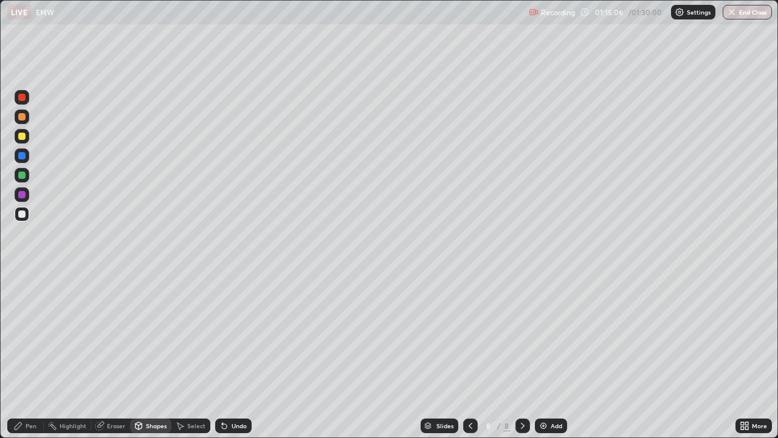
click at [23, 135] on div at bounding box center [21, 135] width 7 height 7
click at [148, 355] on div "Shapes" at bounding box center [156, 425] width 21 height 6
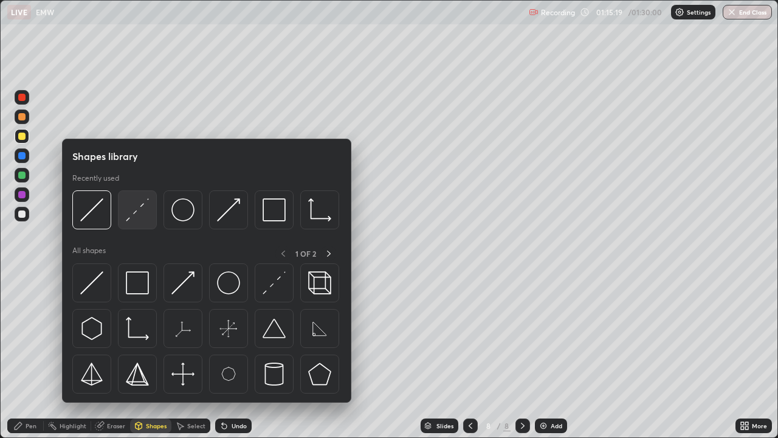
click at [142, 222] on div at bounding box center [137, 209] width 39 height 39
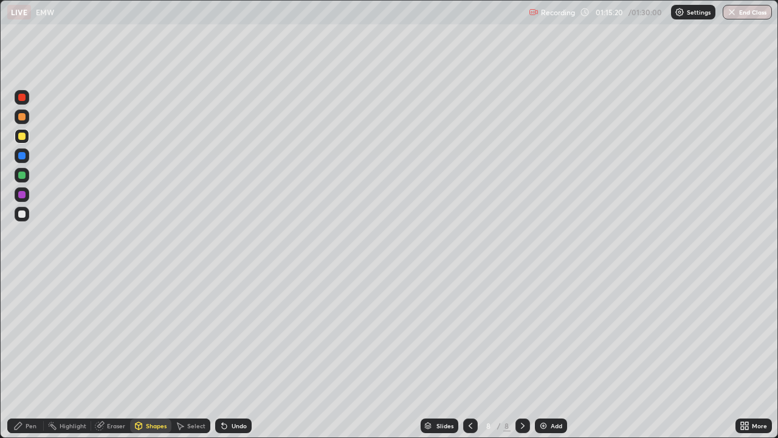
click at [25, 117] on div at bounding box center [21, 116] width 7 height 7
click at [21, 156] on div at bounding box center [21, 155] width 7 height 7
click at [235, 355] on div "Undo" at bounding box center [239, 425] width 15 height 6
click at [156, 355] on div "Shapes" at bounding box center [150, 425] width 41 height 15
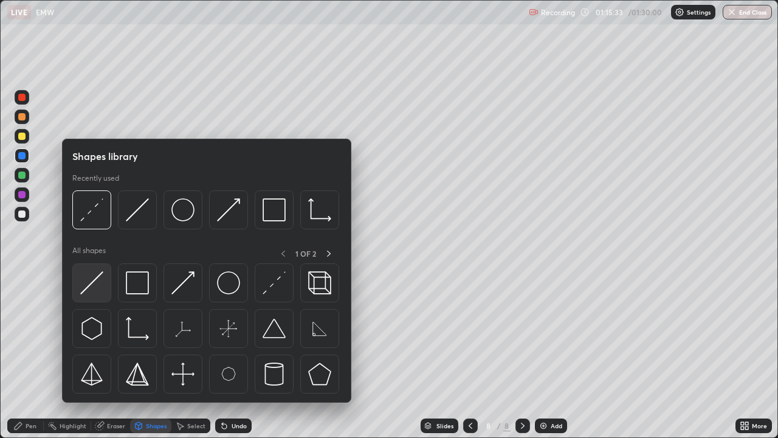
click at [97, 287] on img at bounding box center [91, 282] width 23 height 23
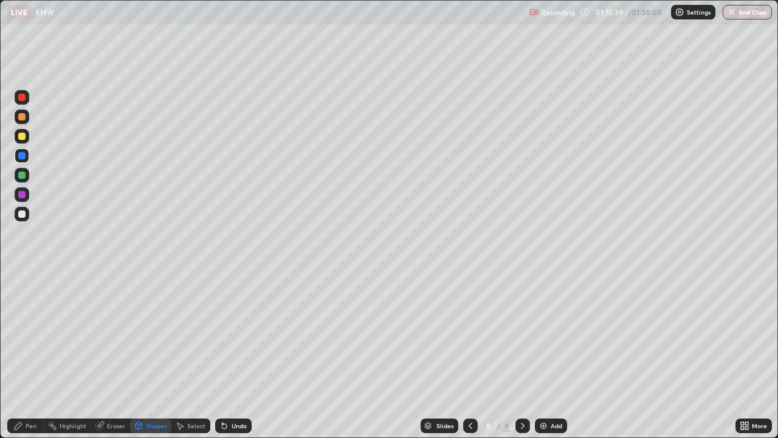
click at [33, 355] on div "Pen" at bounding box center [31, 425] width 11 height 6
click at [21, 212] on div at bounding box center [21, 213] width 7 height 7
click at [232, 355] on div "Undo" at bounding box center [233, 425] width 36 height 15
click at [153, 355] on div "Shapes" at bounding box center [156, 425] width 21 height 6
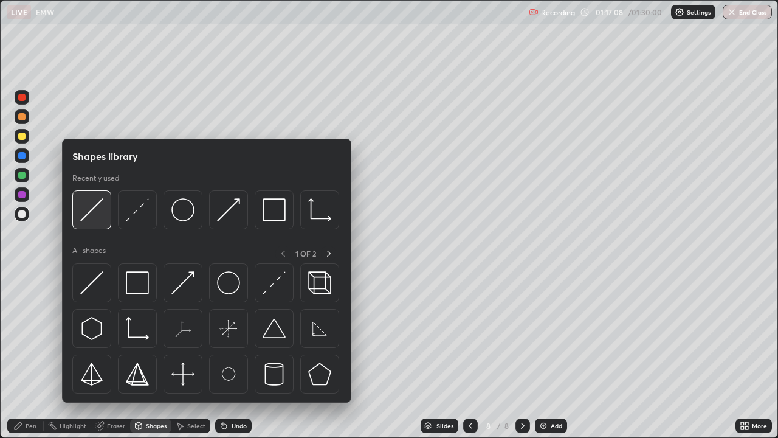
click at [98, 219] on img at bounding box center [91, 209] width 23 height 23
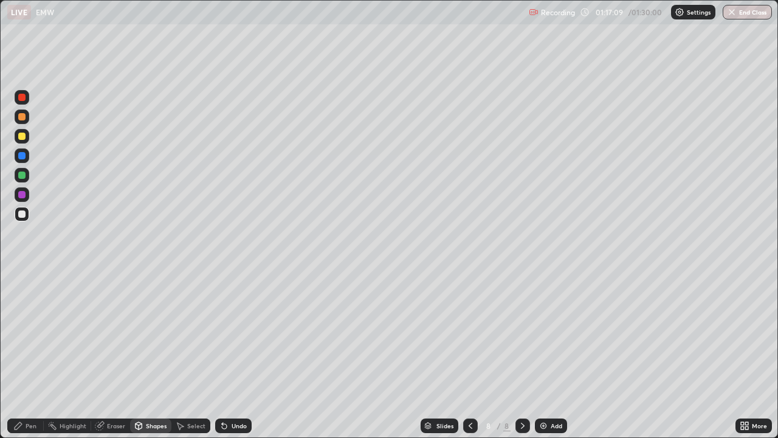
click at [25, 117] on div at bounding box center [21, 116] width 7 height 7
click at [26, 142] on div at bounding box center [22, 136] width 15 height 15
click at [21, 194] on div at bounding box center [21, 194] width 7 height 7
click at [35, 355] on div "Pen" at bounding box center [25, 425] width 36 height 15
click at [28, 136] on div at bounding box center [22, 136] width 15 height 15
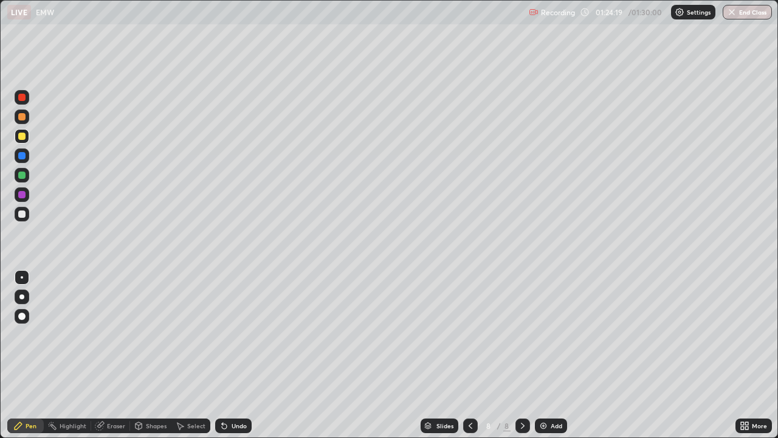
click at [551, 355] on div "Add" at bounding box center [557, 425] width 12 height 6
click at [743, 12] on button "End Class" at bounding box center [748, 12] width 48 height 15
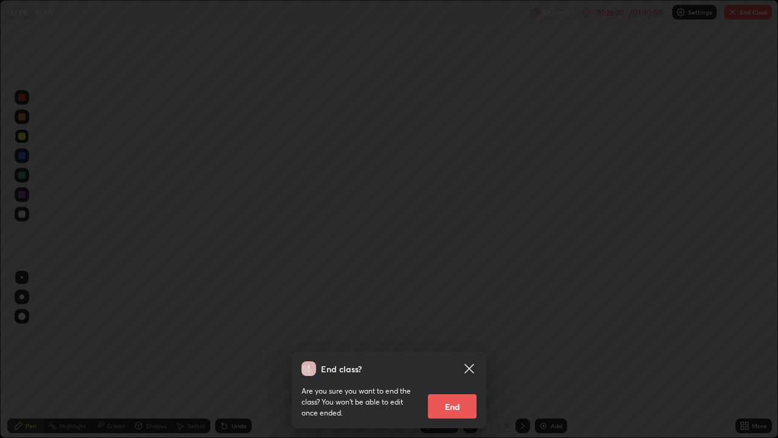
click at [454, 355] on button "End" at bounding box center [452, 406] width 49 height 24
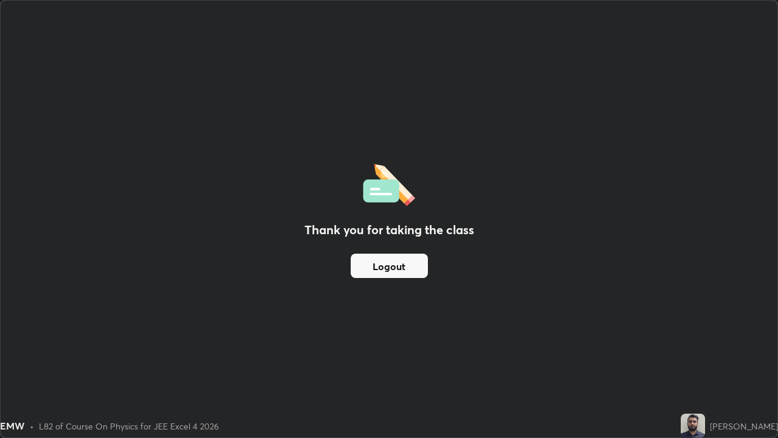
click at [404, 263] on button "Logout" at bounding box center [389, 265] width 77 height 24
